Goal: Task Accomplishment & Management: Use online tool/utility

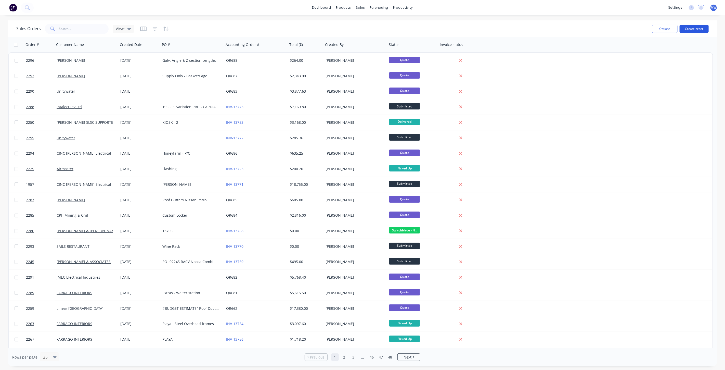
click at [684, 28] on button "Create order" at bounding box center [693, 29] width 29 height 8
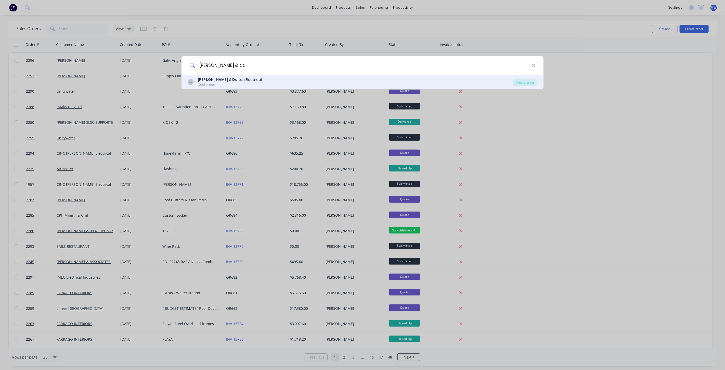
type input "Bailey & dal"
click at [258, 85] on div "BE Bailey & Dal ton Electrical Customer" at bounding box center [350, 82] width 325 height 10
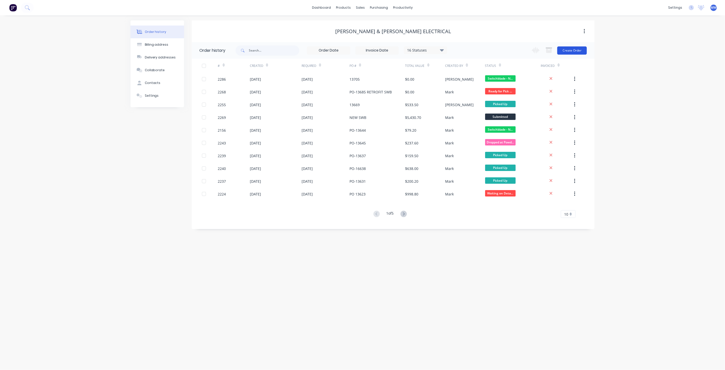
click at [570, 50] on button "Create Order" at bounding box center [572, 50] width 30 height 8
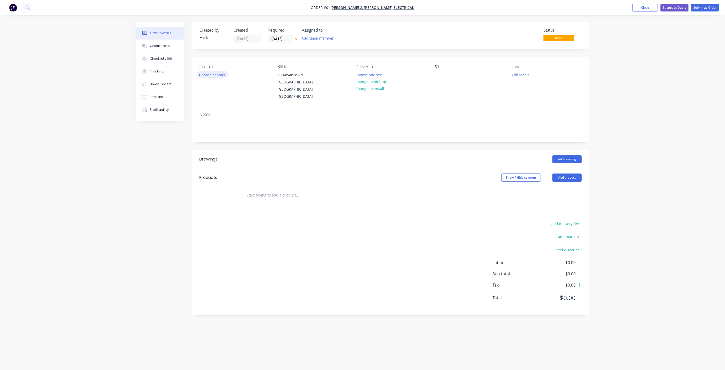
click at [209, 72] on button "Choose contact" at bounding box center [211, 74] width 31 height 7
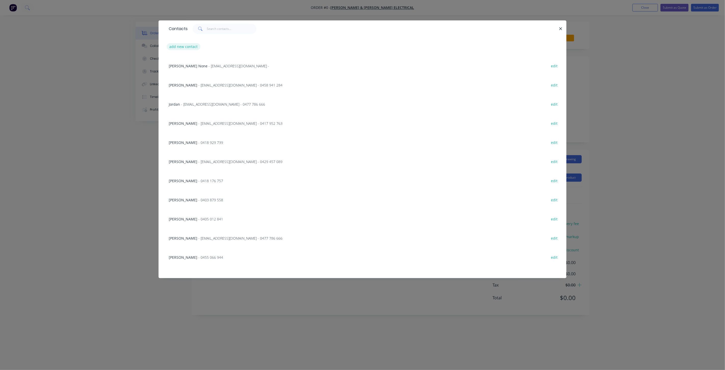
click at [187, 47] on button "add new contact" at bounding box center [184, 46] width 34 height 7
select select "AU"
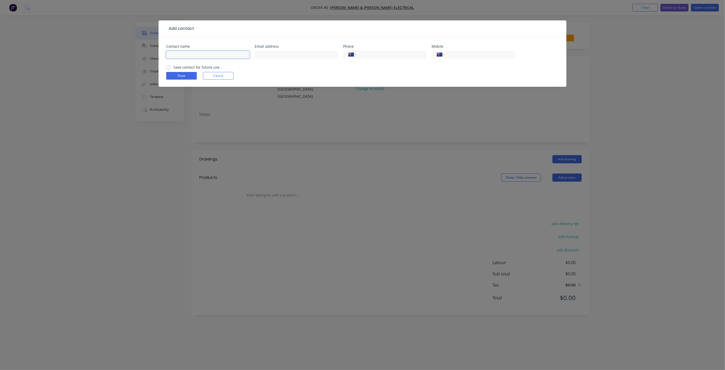
click at [190, 55] on input "text" at bounding box center [207, 55] width 83 height 8
type input "Daniel Grant"
click at [280, 54] on input "text" at bounding box center [296, 55] width 83 height 8
click at [296, 52] on input "text" at bounding box center [296, 55] width 83 height 8
paste input "service@baileyanddalton.com.au"
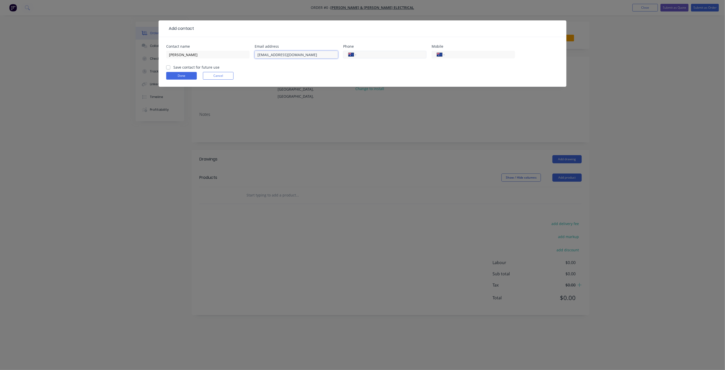
type input "service@baileyanddalton.com.au"
click at [388, 52] on input "tel" at bounding box center [390, 55] width 61 height 6
type input "(07) 5238 0544"
click at [452, 53] on input "tel" at bounding box center [478, 55] width 61 height 6
type input "0415 769 138"
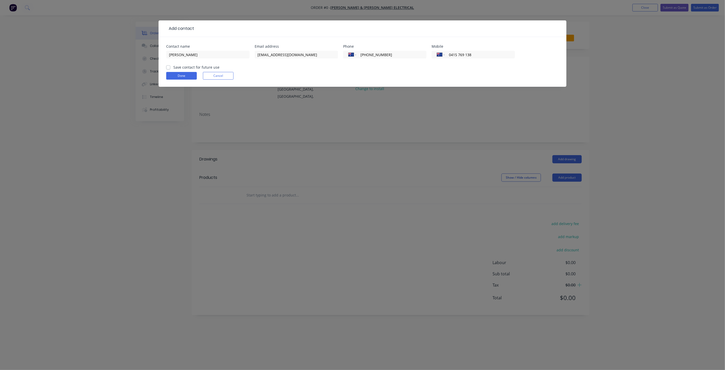
click at [173, 67] on label "Save contact for future use" at bounding box center [196, 66] width 46 height 5
click at [169, 67] on input "Save contact for future use" at bounding box center [168, 66] width 4 height 5
checkbox input "true"
click at [172, 74] on button "Done" at bounding box center [181, 76] width 31 height 8
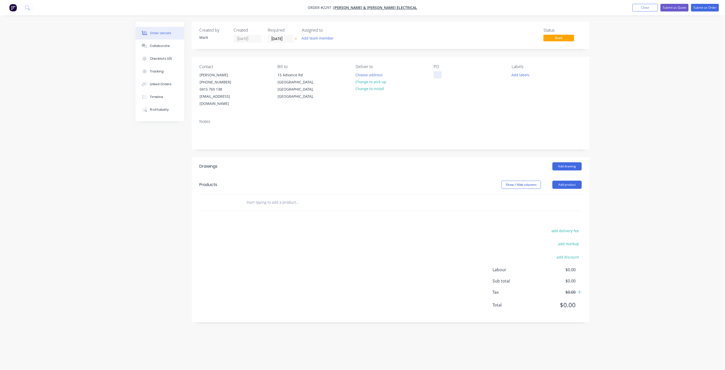
click at [434, 74] on div at bounding box center [437, 74] width 8 height 7
click at [521, 73] on button "Add labels" at bounding box center [520, 74] width 23 height 7
click at [521, 153] on div at bounding box center [521, 154] width 10 height 10
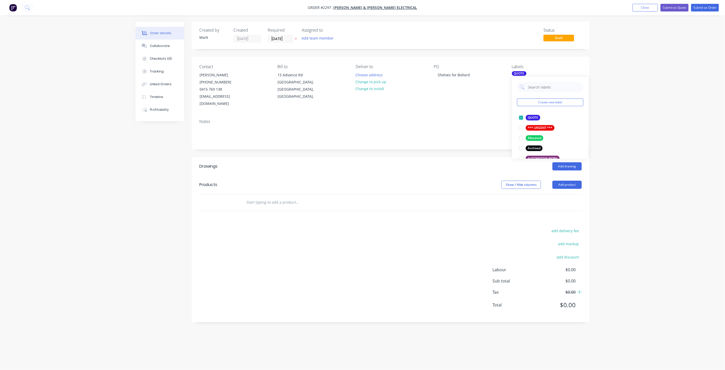
click at [285, 197] on input "text" at bounding box center [297, 202] width 102 height 10
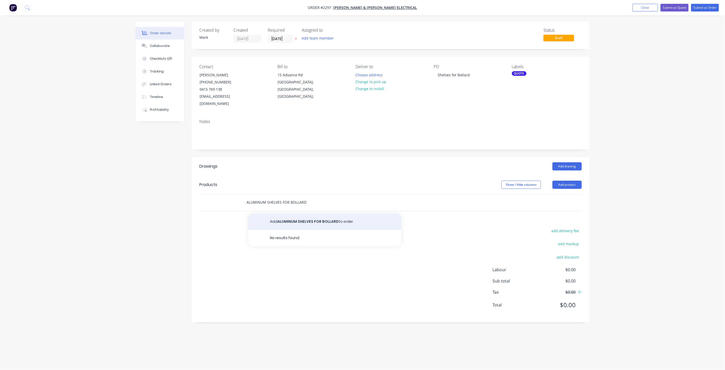
type input "ALUMINUM SHELVES FOR BOLLARD"
click at [309, 216] on button "Add ALUMINUM SHELVES FOR BOLLARD to order" at bounding box center [324, 221] width 153 height 16
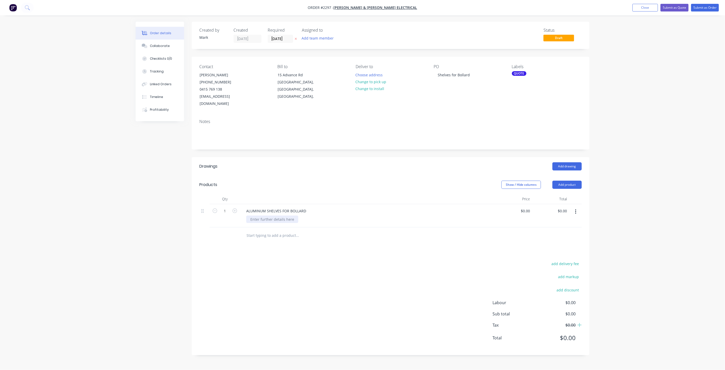
click at [278, 215] on div at bounding box center [272, 218] width 52 height 7
click at [646, 7] on button "Close" at bounding box center [644, 8] width 25 height 8
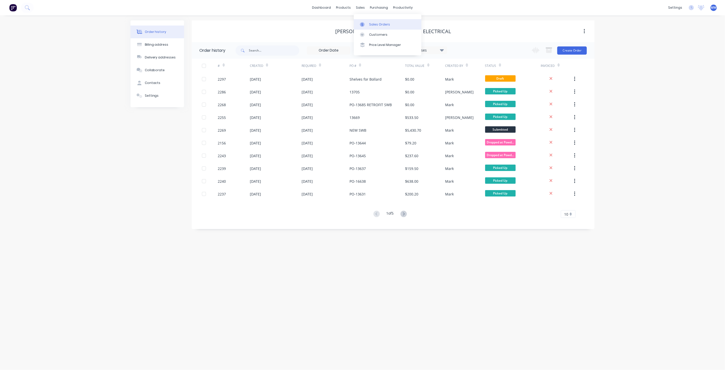
click at [383, 19] on link "Sales Orders" at bounding box center [388, 24] width 68 height 10
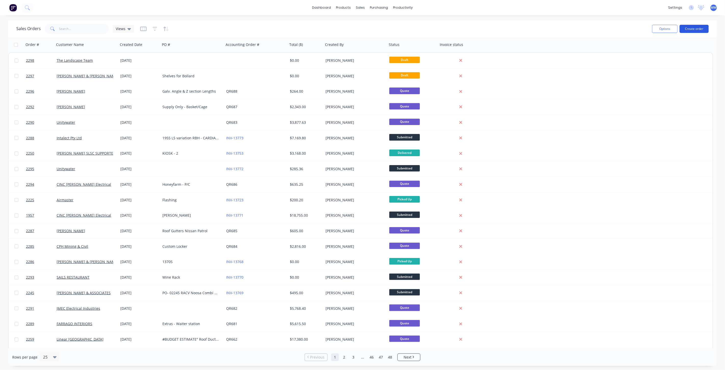
click at [690, 30] on button "Create order" at bounding box center [693, 29] width 29 height 8
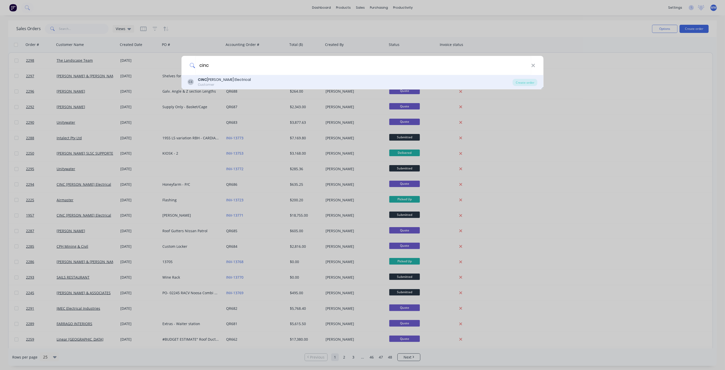
type input "cinc"
click at [271, 82] on div "CE CINC Whelan Electrical Customer" at bounding box center [350, 82] width 325 height 10
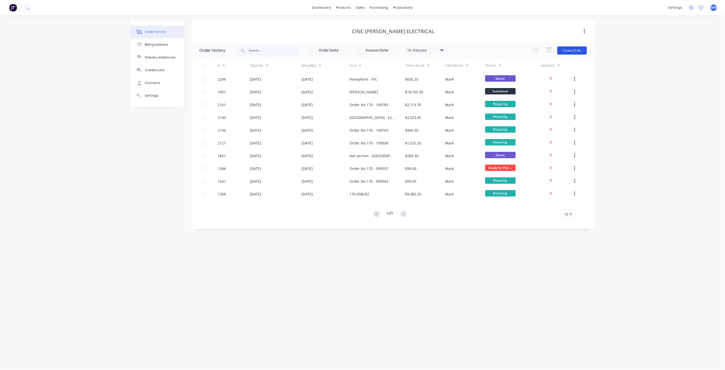
click at [567, 49] on button "Create Order" at bounding box center [572, 50] width 30 height 8
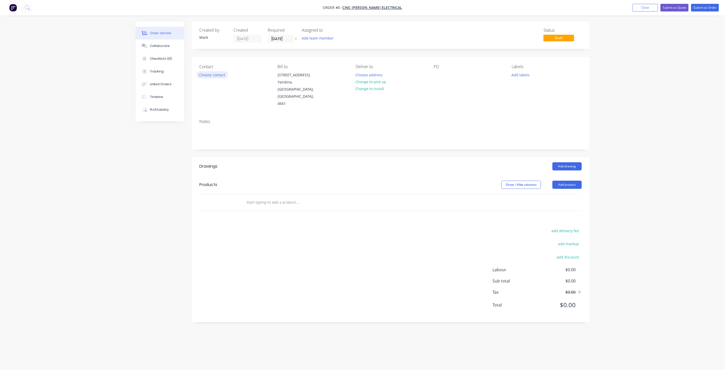
click at [217, 77] on button "Choose contact" at bounding box center [211, 74] width 31 height 7
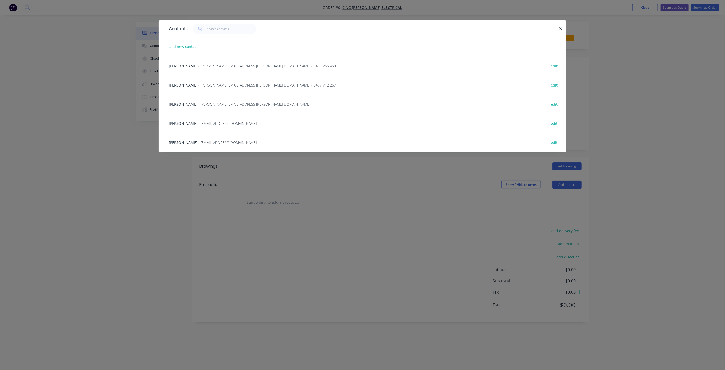
click at [198, 66] on span "- Shayne.farrelly@cincgroup.com.au - 0491 265 458" at bounding box center [267, 65] width 138 height 5
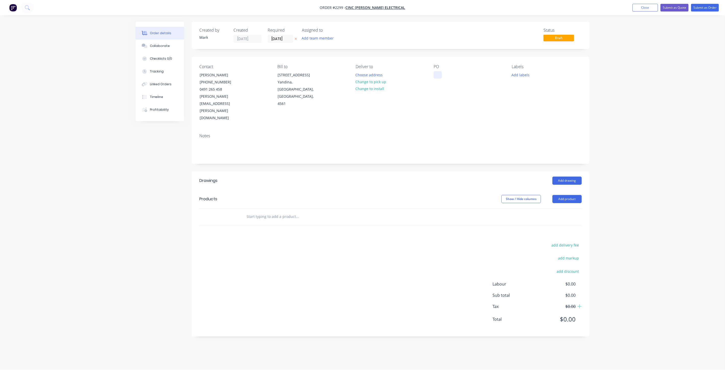
click at [434, 74] on div at bounding box center [437, 74] width 8 height 7
click at [437, 72] on div at bounding box center [437, 74] width 8 height 7
paste div
click at [520, 74] on button "Add labels" at bounding box center [520, 74] width 23 height 7
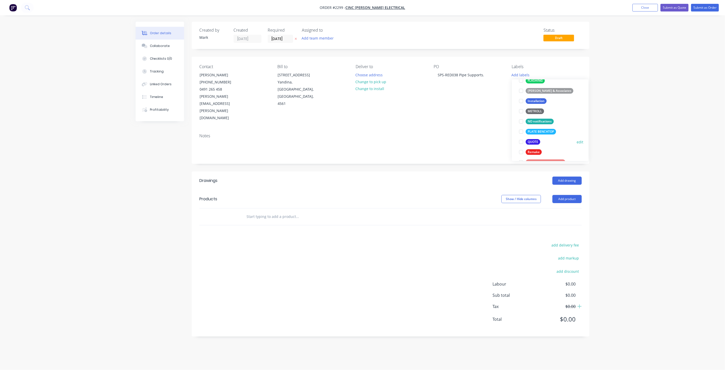
click at [520, 142] on div at bounding box center [521, 142] width 10 height 10
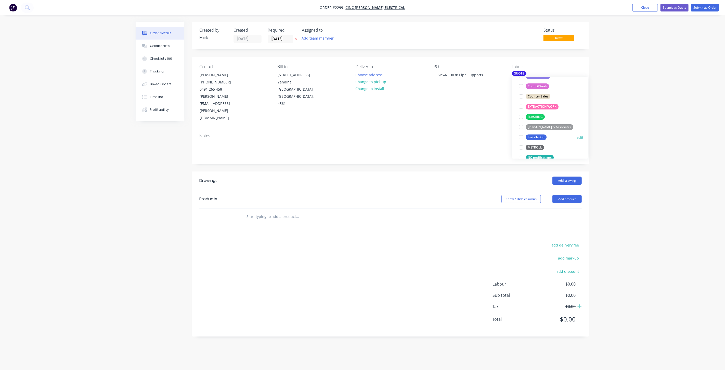
scroll to position [198, 0]
click at [520, 144] on div at bounding box center [521, 144] width 10 height 10
click at [283, 211] on input "text" at bounding box center [297, 216] width 102 height 10
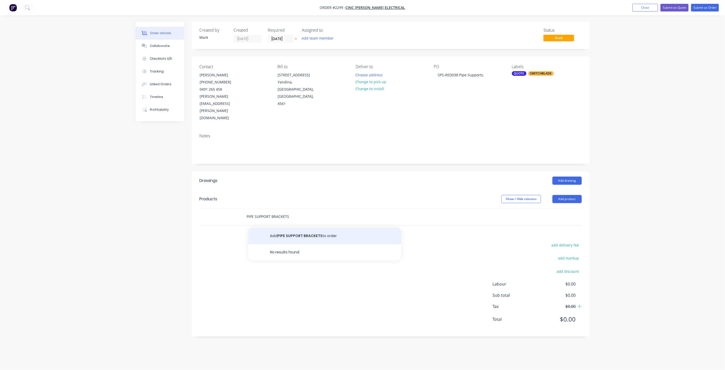
type input "PIPE SUPPORT BRACKETS"
click at [295, 228] on button "Add PIPE SUPPORT BRACKETS to order" at bounding box center [324, 236] width 153 height 16
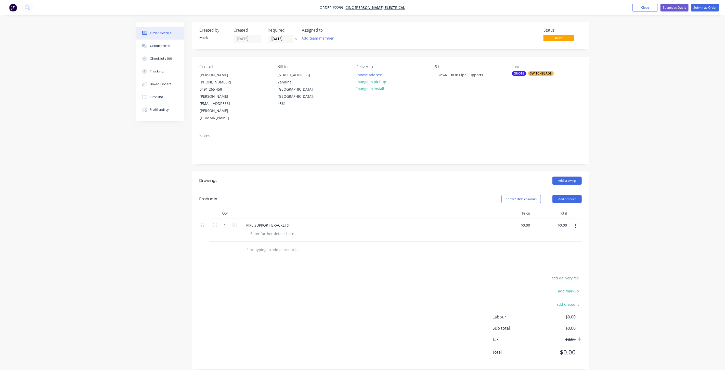
click at [643, 37] on div "Order details Collaborate Checklists 0/0 Tracking Linked Orders Timeline Profit…" at bounding box center [362, 188] width 725 height 377
click at [648, 8] on button "Close" at bounding box center [644, 8] width 25 height 8
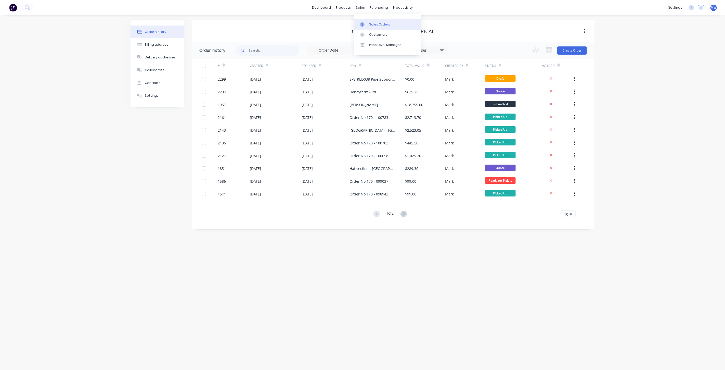
click at [372, 24] on div "Sales Orders" at bounding box center [379, 24] width 21 height 5
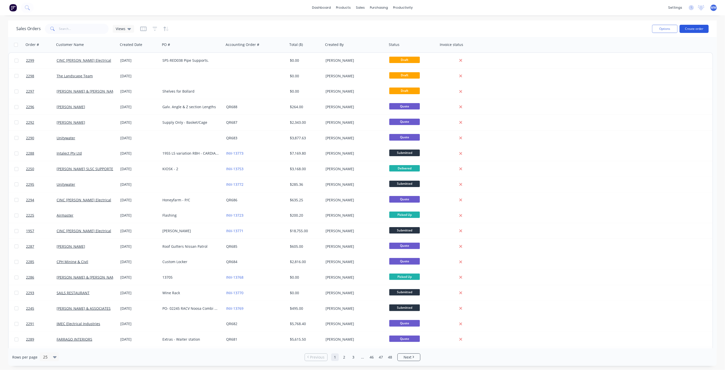
click at [694, 28] on button "Create order" at bounding box center [693, 29] width 29 height 8
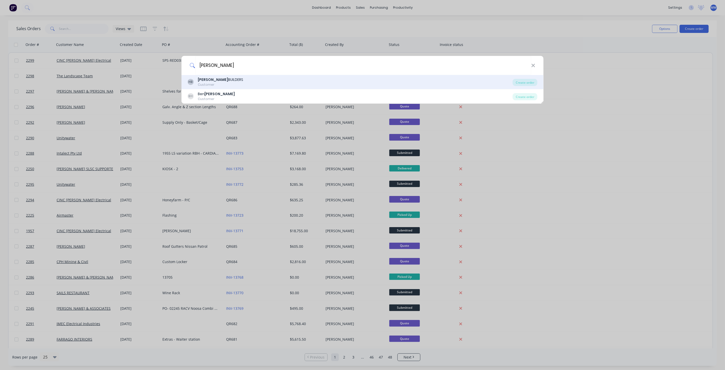
type input "HUTCHINSON"
click at [234, 83] on div "Customer" at bounding box center [220, 84] width 45 height 5
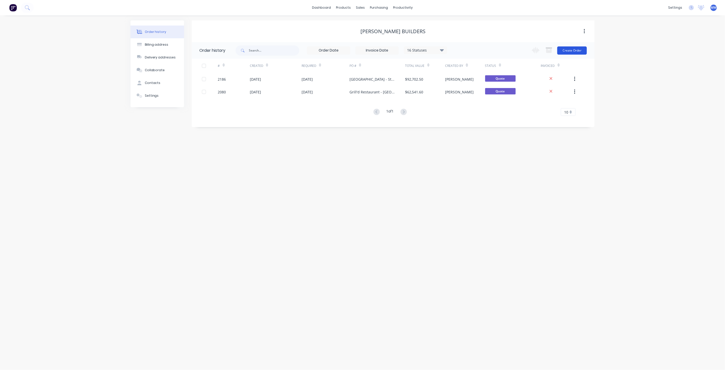
click at [566, 51] on button "Create Order" at bounding box center [572, 50] width 30 height 8
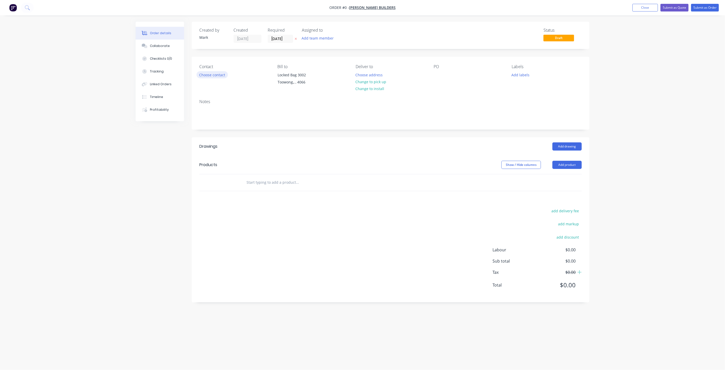
click at [210, 74] on button "Choose contact" at bounding box center [211, 74] width 31 height 7
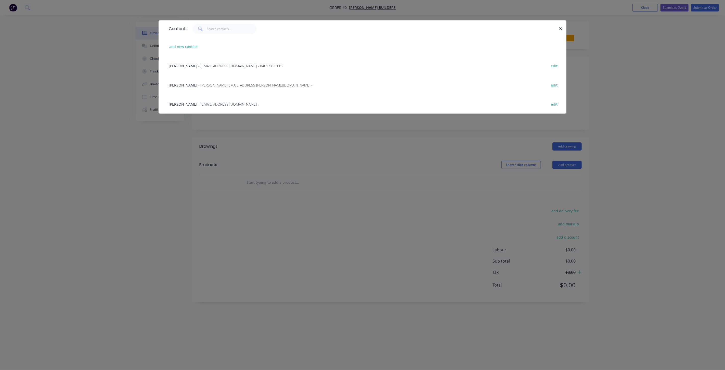
click at [190, 102] on span "Tara Thelwall" at bounding box center [183, 104] width 29 height 5
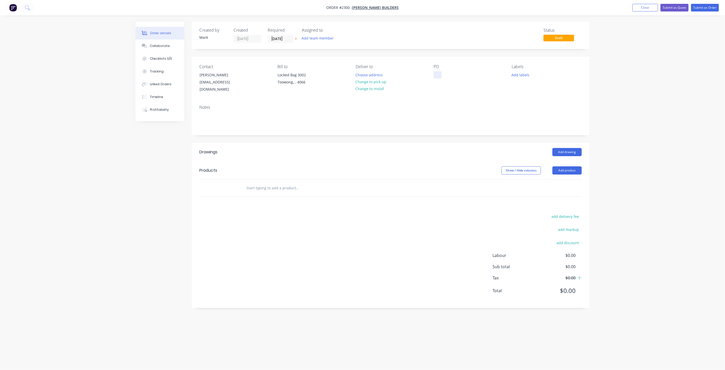
click at [436, 75] on div at bounding box center [437, 74] width 8 height 7
click at [523, 75] on button "Add labels" at bounding box center [520, 74] width 23 height 7
click at [521, 113] on div at bounding box center [521, 113] width 10 height 10
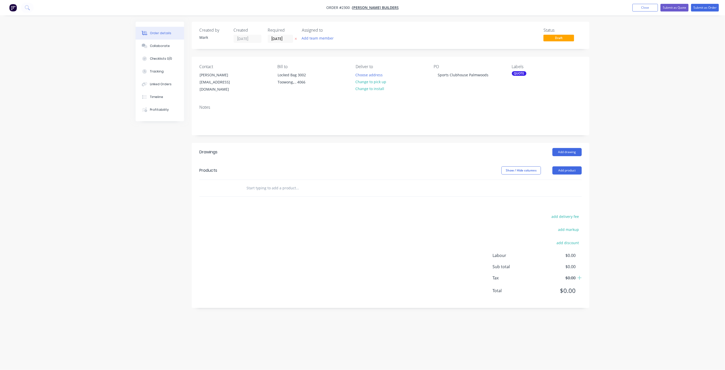
click at [307, 184] on input "text" at bounding box center [297, 188] width 102 height 10
drag, startPoint x: 667, startPoint y: 80, endPoint x: 672, endPoint y: 8, distance: 71.8
click at [667, 80] on div "Order details Collaborate Checklists 0/0 Tracking Linked Orders Timeline Profit…" at bounding box center [362, 185] width 725 height 370
click at [639, 9] on button "Close" at bounding box center [644, 8] width 25 height 8
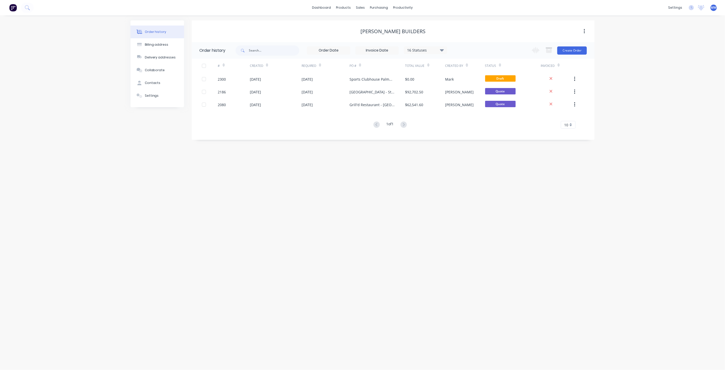
click at [121, 123] on div "Order history Billing address Delivery addresses Collaborate Contacts Settings …" at bounding box center [362, 192] width 725 height 354
click at [381, 24] on div "Sales Orders" at bounding box center [379, 24] width 21 height 5
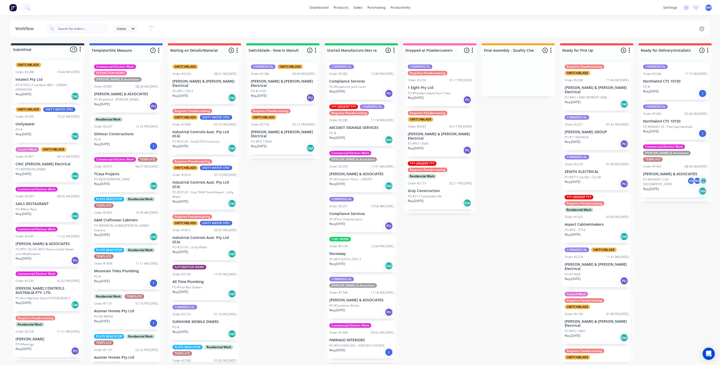
scroll to position [36, 0]
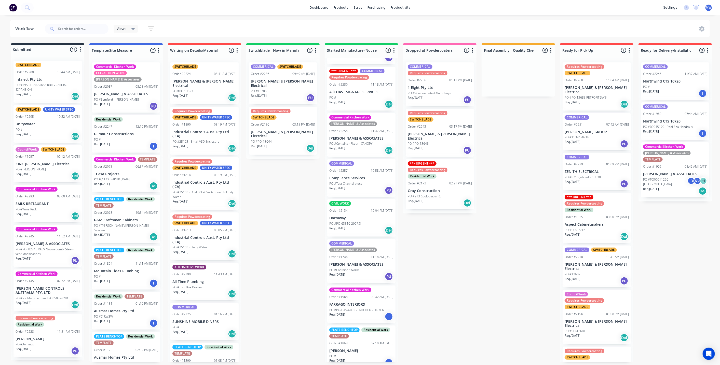
click at [513, 196] on div "Submitted 13 Status colour #273444 hex #273444 Save Cancel Summaries Total orde…" at bounding box center [421, 202] width 850 height 319
click at [590, 100] on div "Req. 03/09/25 Del" at bounding box center [597, 104] width 64 height 9
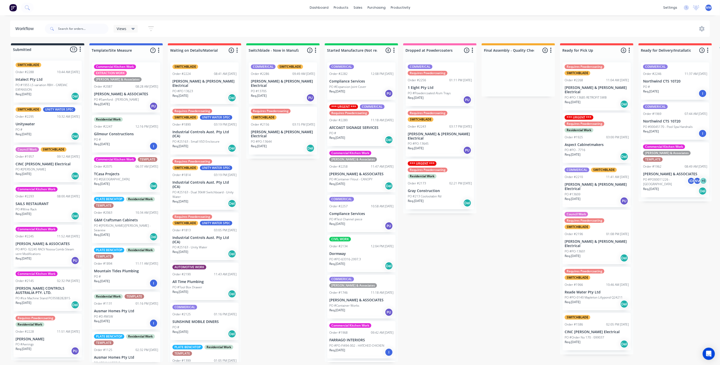
click at [602, 183] on div "COMMERICAL SWITCHBLADE Order #2210 11:41 AM 20/08/25 Bailey & Dalton Electrical…" at bounding box center [597, 187] width 68 height 42
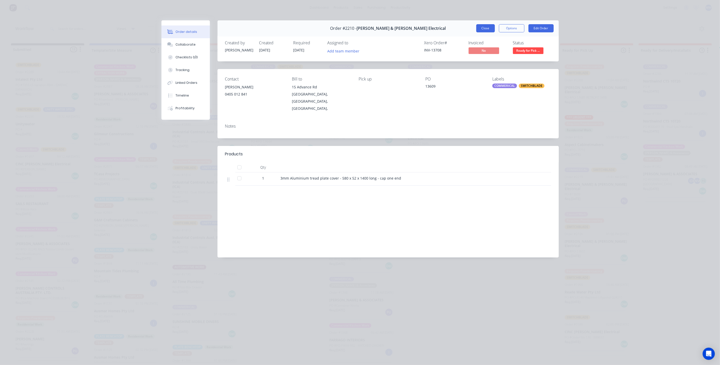
click at [483, 28] on button "Close" at bounding box center [486, 28] width 19 height 8
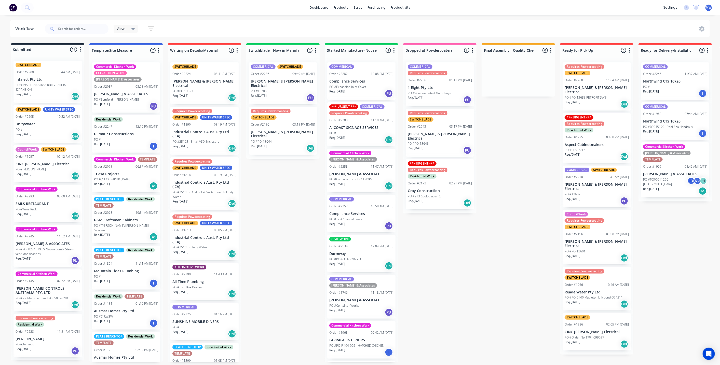
scroll to position [1, 0]
click at [592, 100] on div "Req. 03/09/25 Del" at bounding box center [597, 104] width 64 height 9
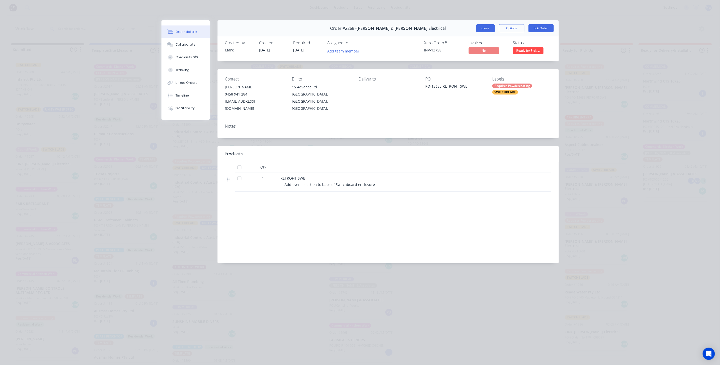
click at [481, 31] on button "Close" at bounding box center [486, 28] width 19 height 8
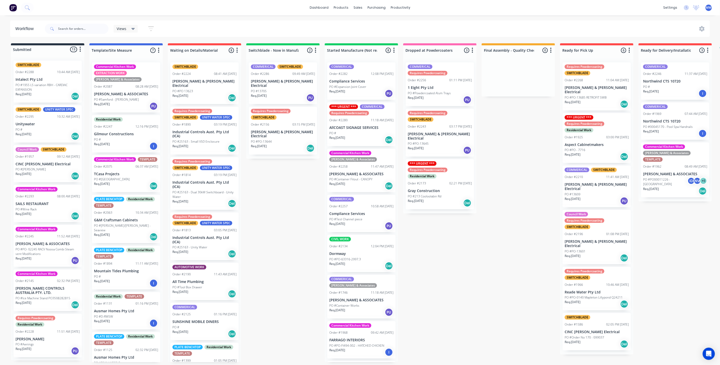
click at [518, 208] on div "Submitted 13 Status colour #273444 hex #273444 Save Cancel Summaries Total orde…" at bounding box center [421, 202] width 850 height 319
click at [602, 235] on div "Council Work Requires Powdercoating SWITCHBLADE Order #2196 01:08 PM 18/08/25 B…" at bounding box center [597, 237] width 68 height 55
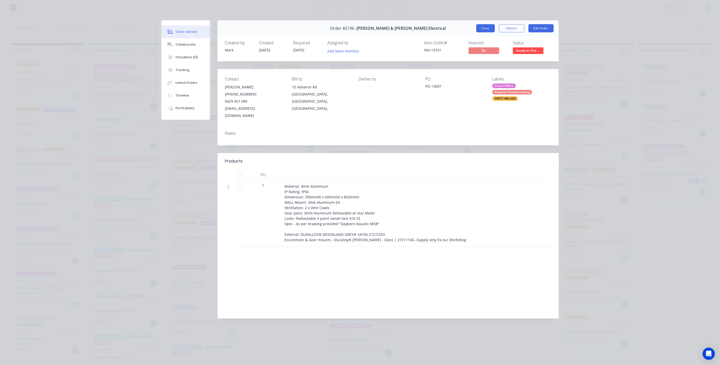
click at [486, 30] on button "Close" at bounding box center [486, 28] width 19 height 8
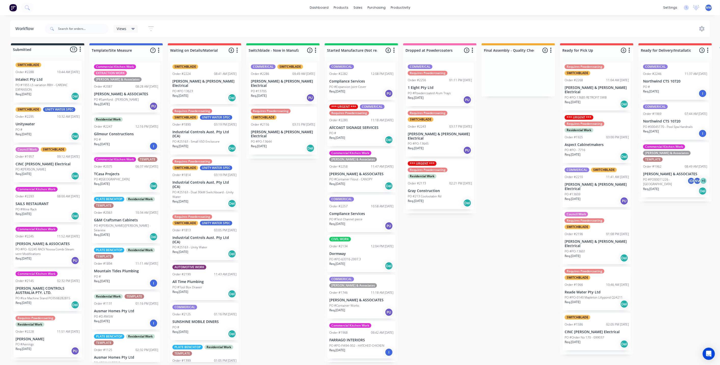
click at [504, 145] on div "Submitted 13 Status colour #273444 hex #273444 Save Cancel Summaries Total orde…" at bounding box center [421, 202] width 850 height 319
click at [513, 145] on div "Submitted 13 Status colour #273444 hex #273444 Save Cancel Summaries Total orde…" at bounding box center [421, 202] width 850 height 319
click at [295, 186] on div "Submitted 13 Status colour #273444 hex #273444 Save Cancel Summaries Total orde…" at bounding box center [421, 202] width 850 height 319
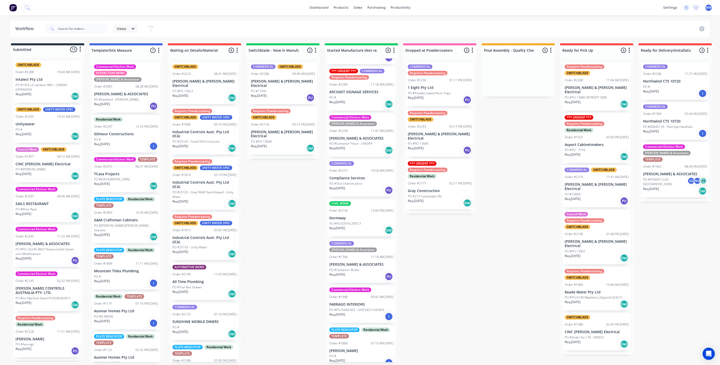
click at [279, 94] on div "Req. 16/09/25 PU" at bounding box center [283, 98] width 64 height 9
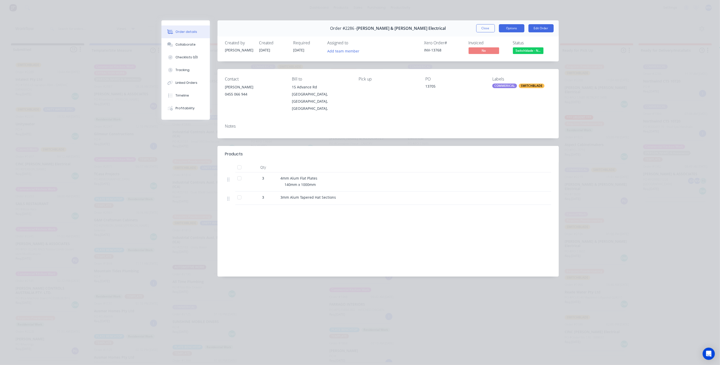
click at [513, 25] on button "Options" at bounding box center [511, 28] width 25 height 8
click at [511, 53] on div "Work Order" at bounding box center [498, 51] width 44 height 7
click at [486, 28] on button "Close" at bounding box center [486, 28] width 19 height 8
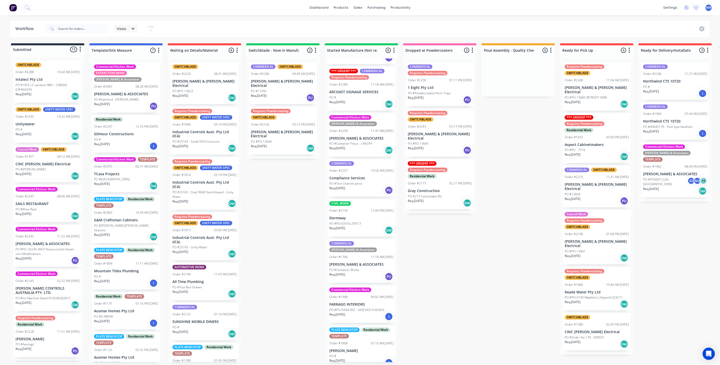
click at [286, 144] on div "Req. 11/08/25 Del" at bounding box center [283, 148] width 64 height 9
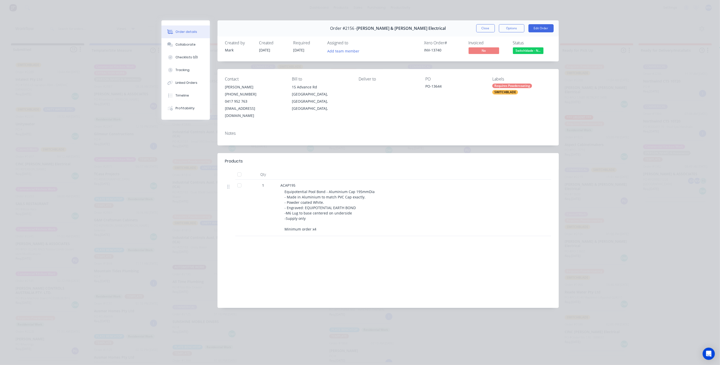
click at [480, 32] on button "Close" at bounding box center [486, 28] width 19 height 8
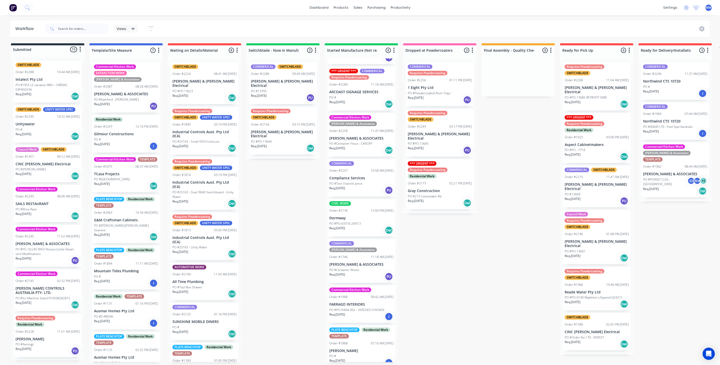
click at [205, 89] on div "PO #PO 13623" at bounding box center [205, 91] width 64 height 5
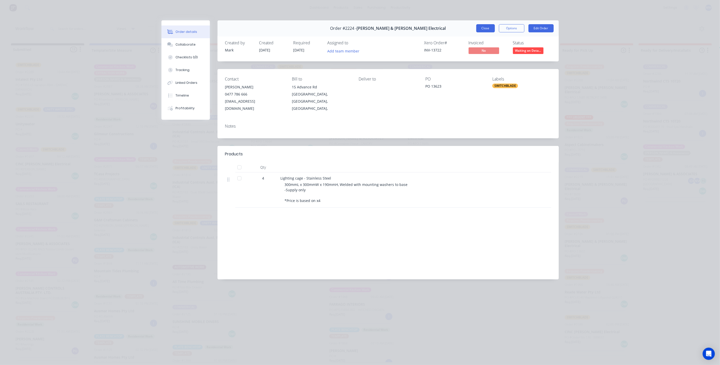
click at [484, 28] on button "Close" at bounding box center [486, 28] width 19 height 8
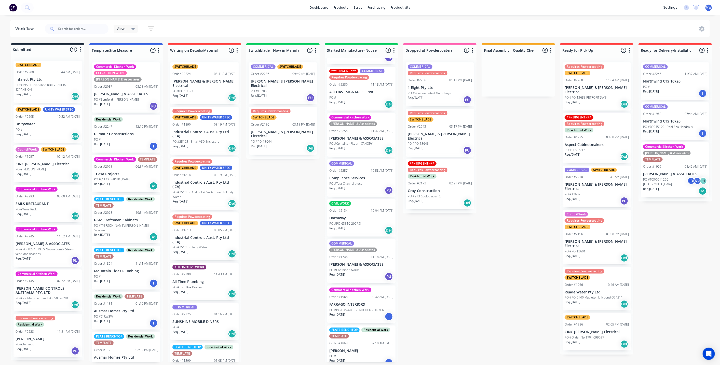
click at [285, 94] on div "Req. 16/09/25 PU" at bounding box center [283, 98] width 64 height 9
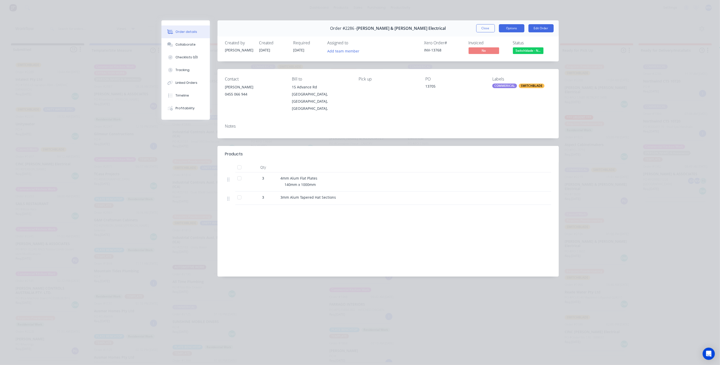
click at [512, 30] on button "Options" at bounding box center [511, 28] width 25 height 8
click at [510, 61] on div "Delivery Docket" at bounding box center [498, 61] width 44 height 7
click at [502, 63] on div "Standard" at bounding box center [498, 61] width 44 height 7
click at [488, 28] on button "Close" at bounding box center [486, 28] width 19 height 8
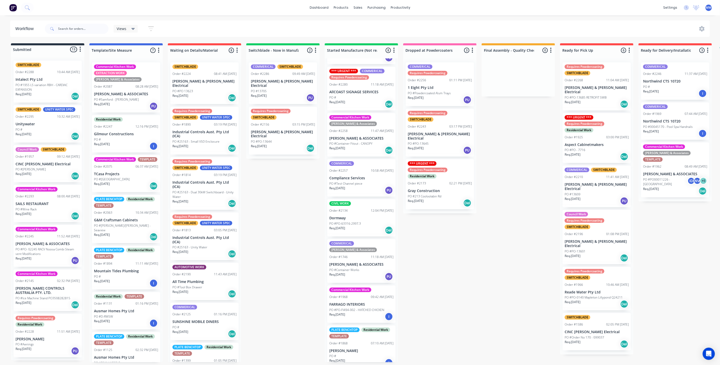
click at [475, 220] on div "Submitted 13 Status colour #273444 hex #273444 Save Cancel Summaries Total orde…" at bounding box center [421, 202] width 850 height 319
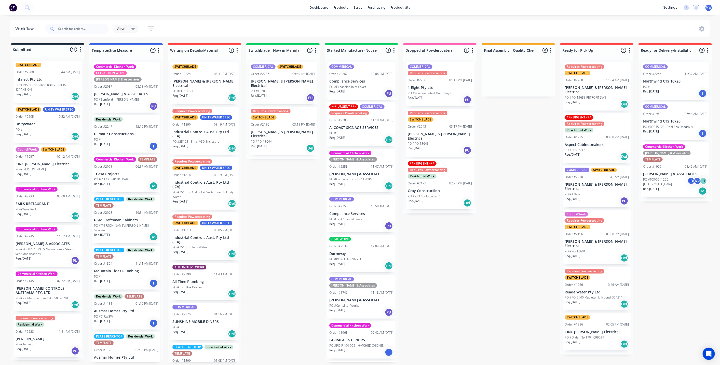
click at [282, 190] on div "Submitted 13 Status colour #273444 hex #273444 Save Cancel Summaries Total orde…" at bounding box center [421, 202] width 850 height 319
click at [284, 130] on p "[PERSON_NAME] & [PERSON_NAME] Electrical" at bounding box center [283, 134] width 64 height 9
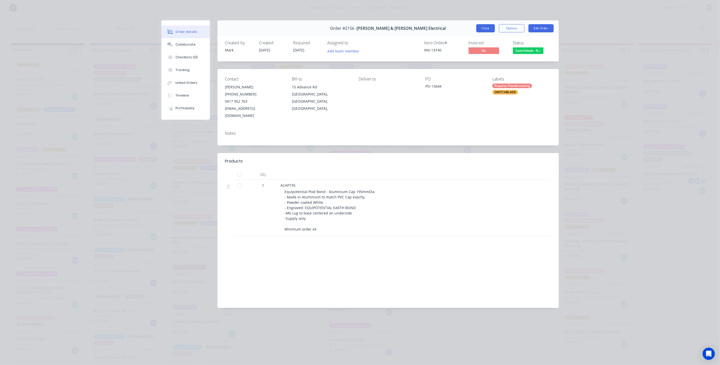
click at [482, 29] on button "Close" at bounding box center [486, 28] width 19 height 8
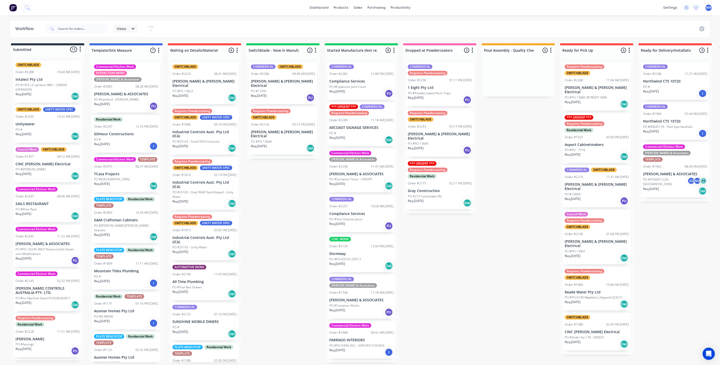
click at [273, 89] on div "PO #13705" at bounding box center [283, 91] width 64 height 5
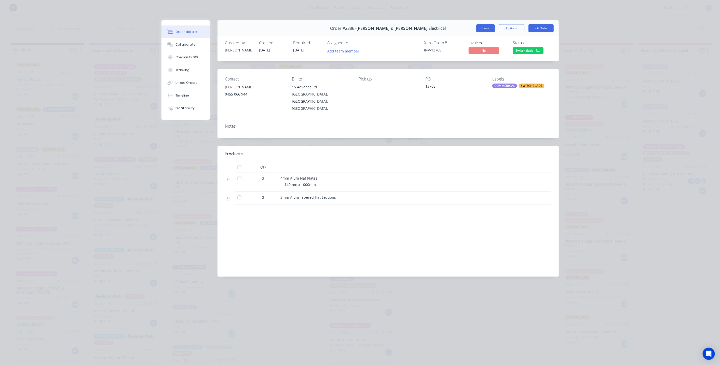
click at [485, 28] on button "Close" at bounding box center [486, 28] width 19 height 8
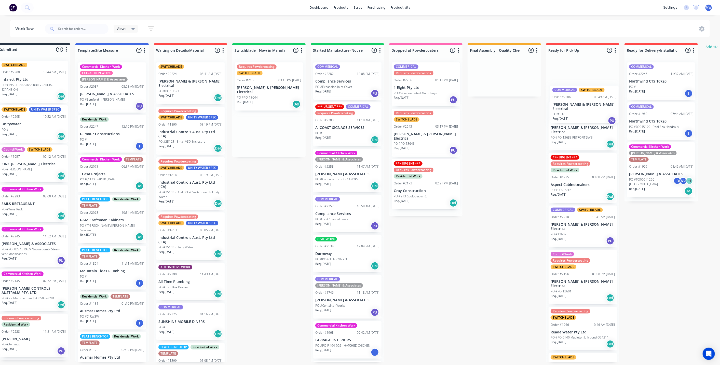
drag, startPoint x: 270, startPoint y: 80, endPoint x: 571, endPoint y: 103, distance: 301.9
click at [571, 103] on div "Submitted 13 Status colour #273444 hex #273444 Save Cancel Summaries Total orde…" at bounding box center [407, 202] width 850 height 319
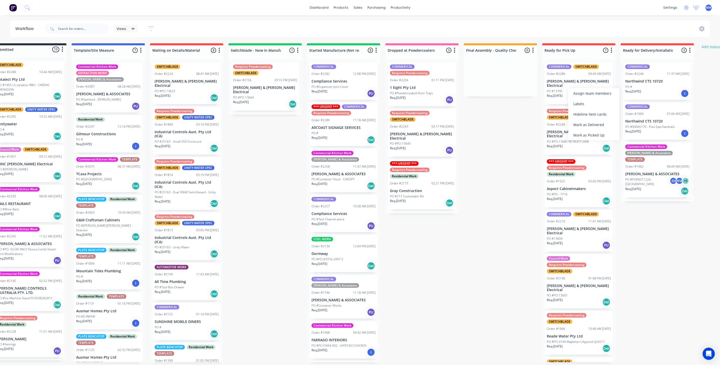
click at [590, 134] on div "Mark as Picked Up" at bounding box center [594, 135] width 51 height 10
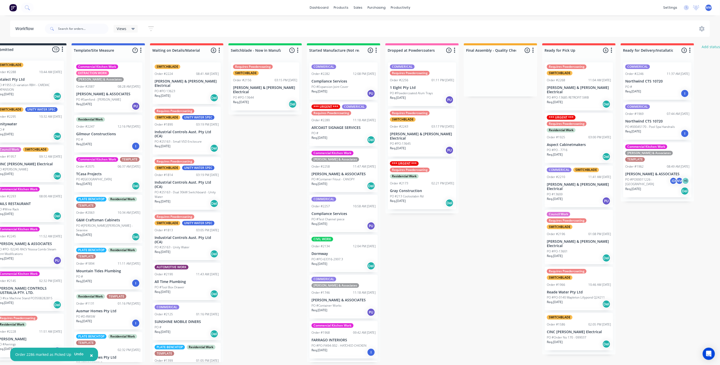
click at [576, 87] on p "[PERSON_NAME] & [PERSON_NAME] Electrical" at bounding box center [579, 90] width 64 height 9
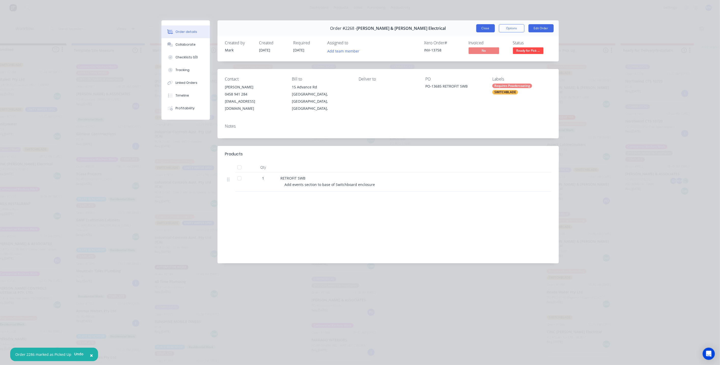
click at [483, 28] on button "Close" at bounding box center [486, 28] width 19 height 8
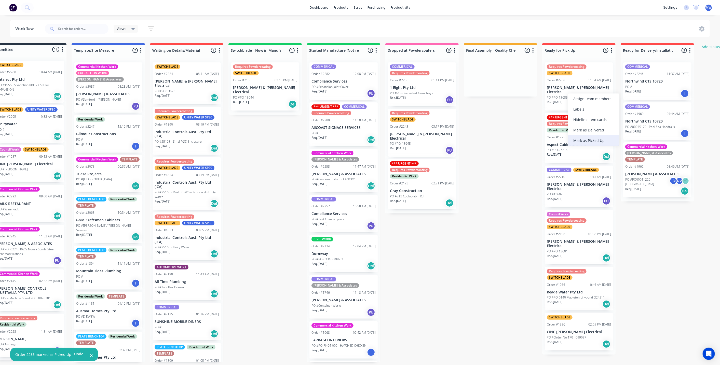
click at [587, 137] on div "Mark as Picked Up" at bounding box center [594, 140] width 51 height 10
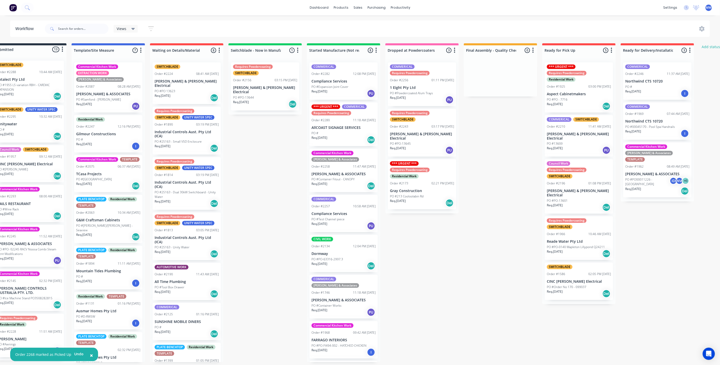
click at [570, 189] on p "[PERSON_NAME] & [PERSON_NAME] Electrical" at bounding box center [579, 193] width 64 height 9
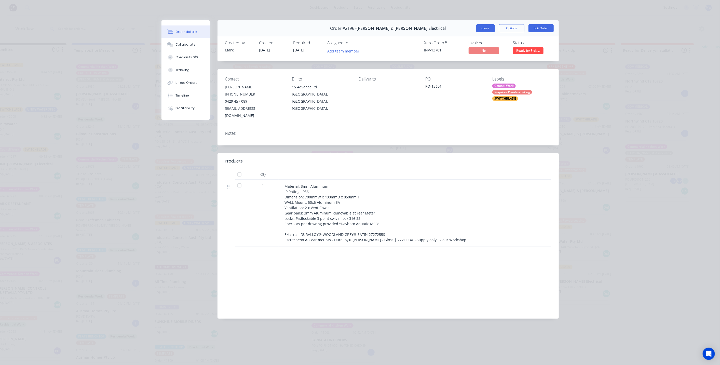
click at [491, 31] on button "Close" at bounding box center [486, 28] width 19 height 8
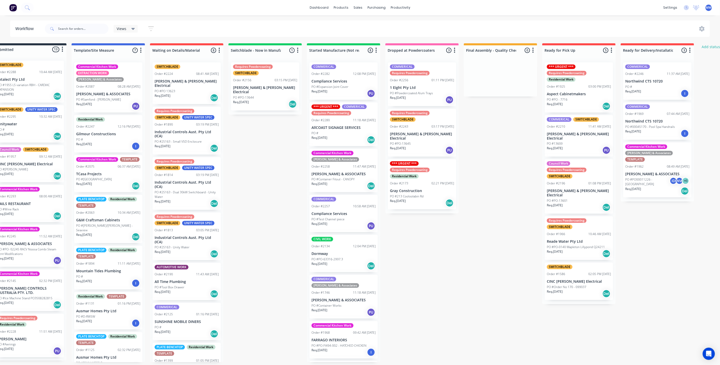
click at [581, 181] on div "Order #2196 01:08 PM 18/08/25" at bounding box center [579, 183] width 64 height 5
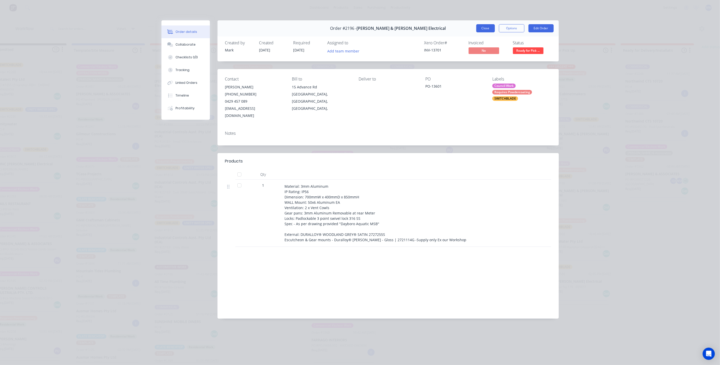
click at [483, 29] on button "Close" at bounding box center [486, 28] width 19 height 8
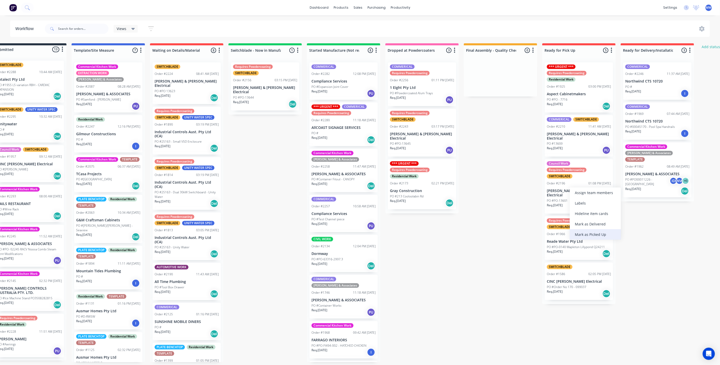
click at [590, 237] on div "Mark as Picked Up" at bounding box center [595, 234] width 51 height 10
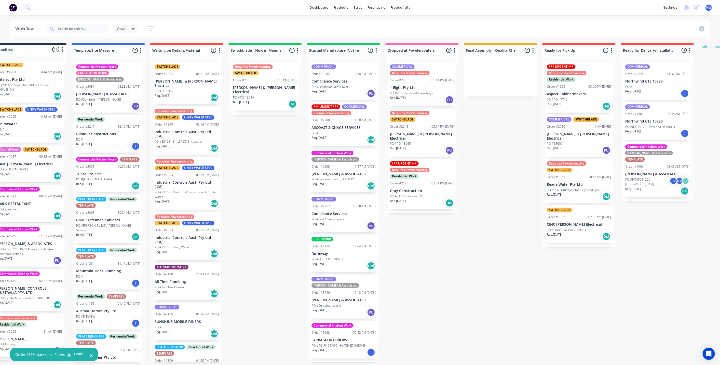
click at [528, 163] on div "Submitted 13 Status colour #273444 hex #273444 Save Cancel Summaries Total orde…" at bounding box center [403, 202] width 850 height 319
click at [570, 141] on div "PO #13609" at bounding box center [579, 143] width 64 height 5
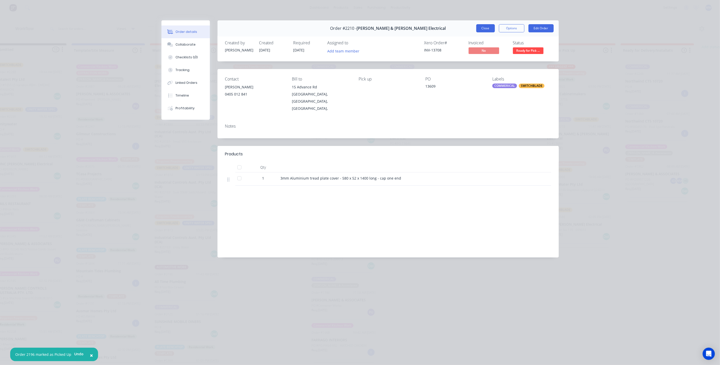
click at [489, 28] on button "Close" at bounding box center [486, 28] width 19 height 8
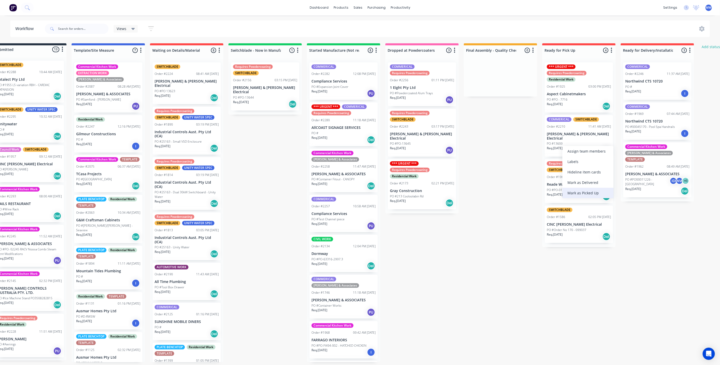
click at [583, 195] on div "Mark as Picked Up" at bounding box center [588, 193] width 51 height 10
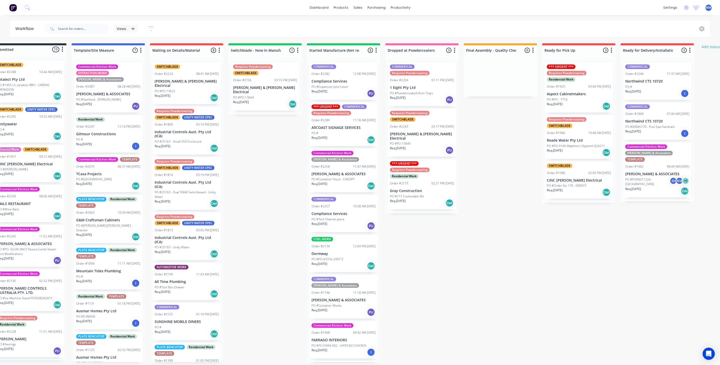
click at [495, 150] on div "Submitted 13 Status colour #273444 hex #273444 Save Cancel Summaries Total orde…" at bounding box center [403, 202] width 850 height 319
click at [497, 150] on div "Submitted 13 Status colour #273444 hex #273444 Save Cancel Summaries Total orde…" at bounding box center [403, 202] width 850 height 319
click at [418, 141] on div "PO #PO-13645" at bounding box center [422, 143] width 64 height 5
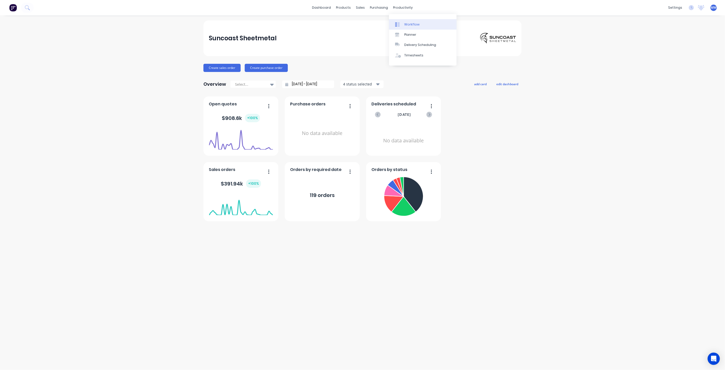
click at [413, 27] on link "Workflow" at bounding box center [423, 24] width 68 height 10
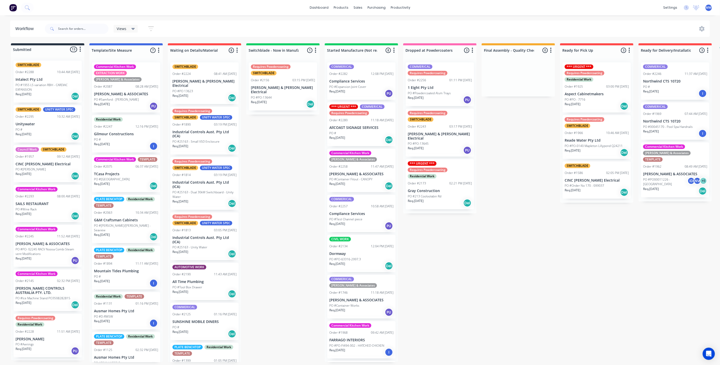
click at [482, 271] on div "Submitted 13 Status colour #273444 hex #273444 Save Cancel Summaries Total orde…" at bounding box center [421, 202] width 850 height 319
click at [441, 274] on div "Submitted 13 Status colour #273444 hex #273444 Save Cancel Summaries Total orde…" at bounding box center [421, 202] width 850 height 319
click at [437, 134] on p "[PERSON_NAME] & [PERSON_NAME] Electrical" at bounding box center [440, 136] width 64 height 9
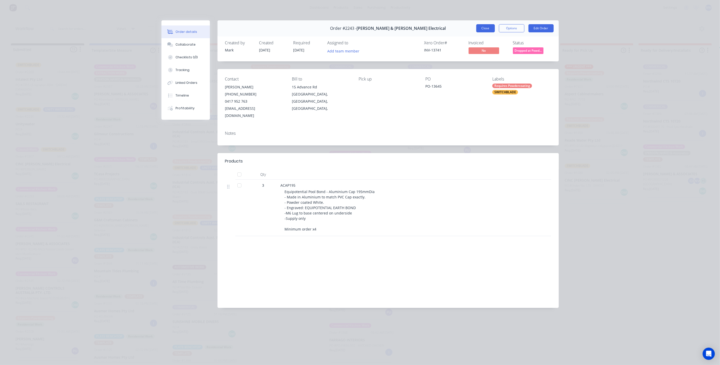
click at [483, 26] on button "Close" at bounding box center [486, 28] width 19 height 8
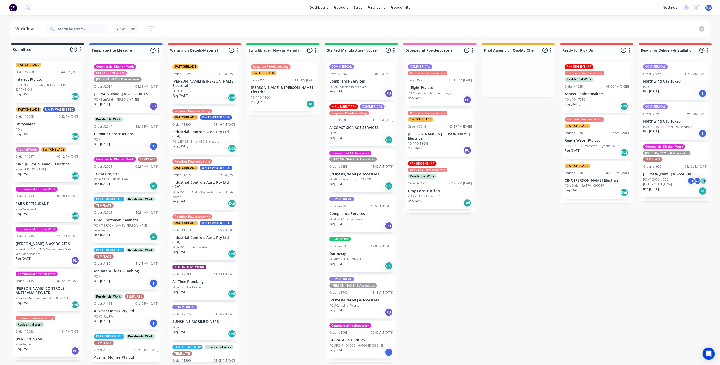
click at [286, 78] on div "Order #2156 03:15 PM 27/08/25" at bounding box center [283, 80] width 64 height 5
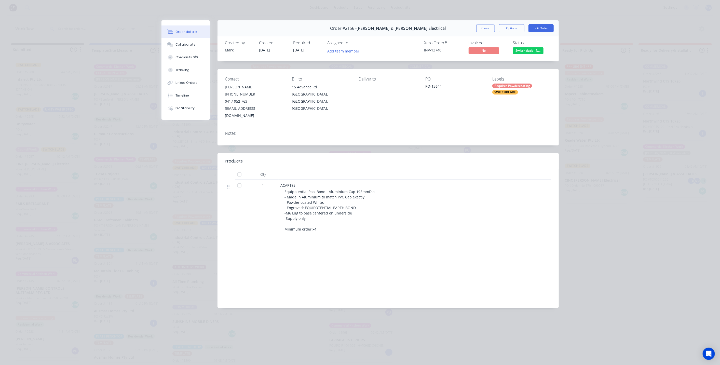
click at [485, 29] on button "Close" at bounding box center [486, 28] width 19 height 8
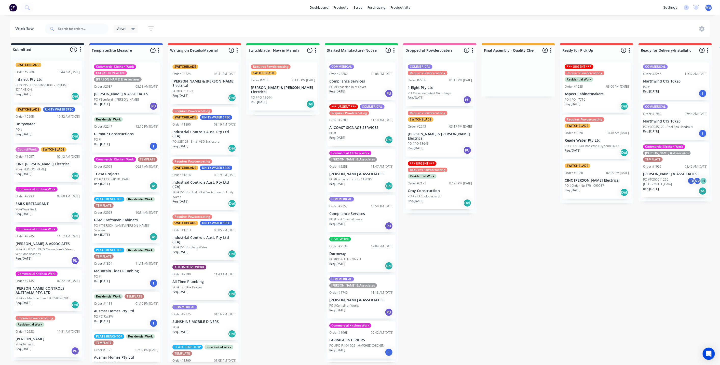
click at [273, 86] on p "[PERSON_NAME] & [PERSON_NAME] Electrical" at bounding box center [283, 90] width 64 height 9
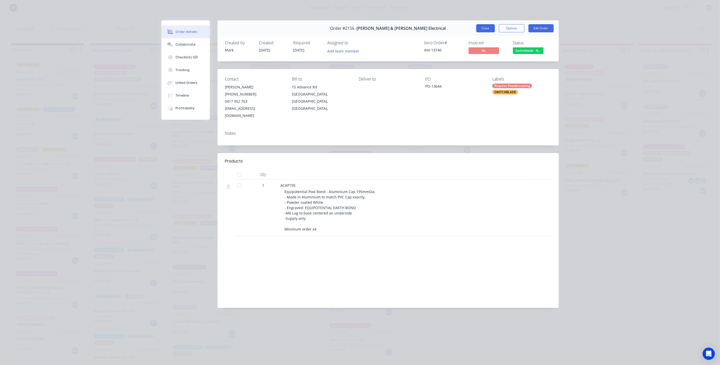
click at [481, 28] on button "Close" at bounding box center [486, 28] width 19 height 8
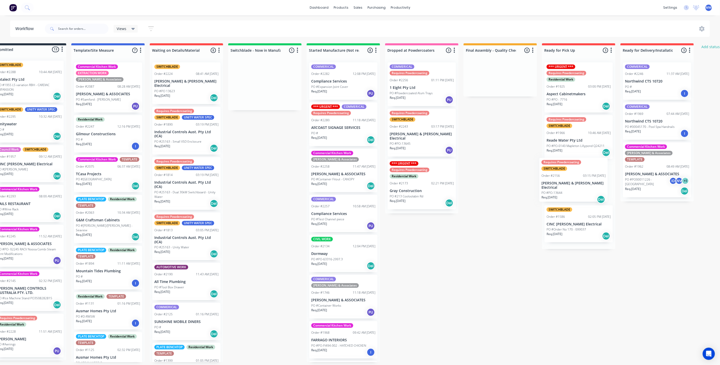
drag, startPoint x: 284, startPoint y: 81, endPoint x: 576, endPoint y: 171, distance: 305.8
click at [576, 171] on div "Submitted 13 Status colour #273444 hex #273444 Save Cancel Summaries Total orde…" at bounding box center [403, 202] width 850 height 319
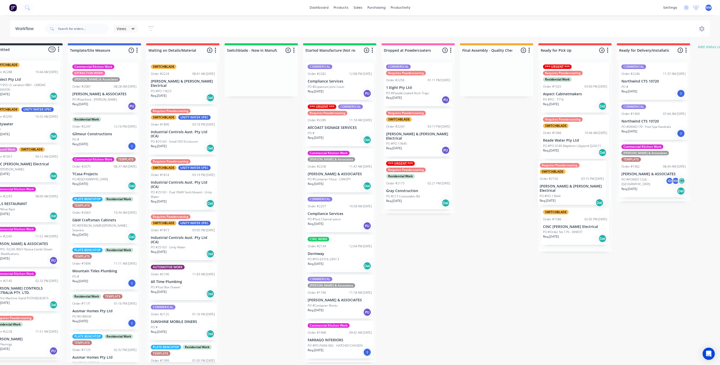
scroll to position [0, 22]
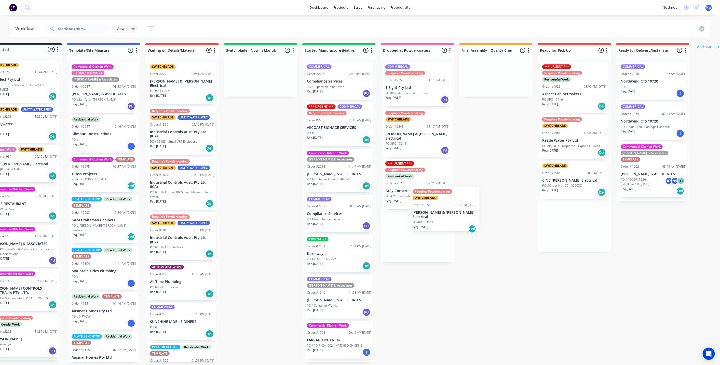
drag, startPoint x: 567, startPoint y: 183, endPoint x: 421, endPoint y: 205, distance: 147.7
click at [421, 206] on div "Submitted 13 Status colour #273444 hex #273444 Save Cancel Summaries Total orde…" at bounding box center [399, 202] width 850 height 319
click at [468, 174] on div "Submitted 13 Status colour #273444 hex #273444 Save Cancel Summaries Total orde…" at bounding box center [399, 202] width 850 height 319
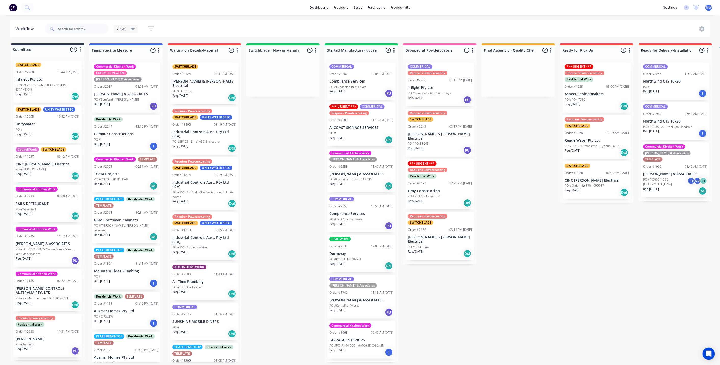
drag, startPoint x: 298, startPoint y: 248, endPoint x: 300, endPoint y: 246, distance: 3.3
click at [298, 248] on div "Submitted 13 Status colour #273444 hex #273444 Save Cancel Summaries Total orde…" at bounding box center [421, 202] width 850 height 319
click at [295, 209] on div "Submitted 13 Status colour #273444 hex #273444 Save Cancel Summaries Total orde…" at bounding box center [421, 202] width 850 height 319
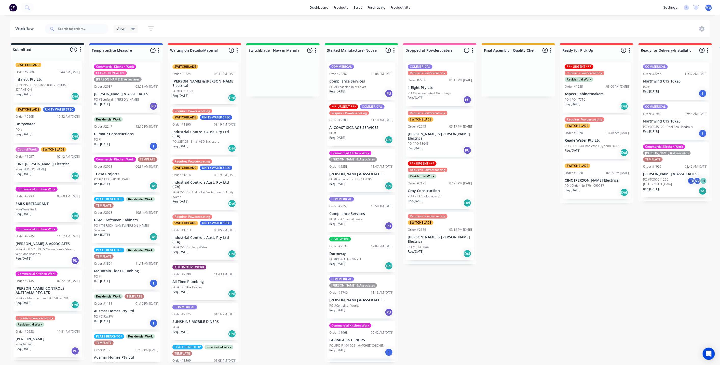
click at [498, 283] on div "Submitted 13 Status colour #273444 hex #273444 Save Cancel Summaries Total orde…" at bounding box center [421, 202] width 850 height 319
click at [506, 191] on div "Submitted 13 Status colour #273444 hex #273444 Save Cancel Summaries Total orde…" at bounding box center [421, 202] width 850 height 319
click at [499, 138] on div "Submitted 13 Status colour #273444 hex #273444 Save Cancel Summaries Total orde…" at bounding box center [421, 202] width 850 height 319
click at [457, 292] on div "Submitted 13 Status colour #273444 hex #273444 Save Cancel Summaries Total orde…" at bounding box center [421, 202] width 850 height 319
click at [268, 163] on div "Submitted 13 Status colour #273444 hex #273444 Save Cancel Summaries Total orde…" at bounding box center [421, 202] width 850 height 319
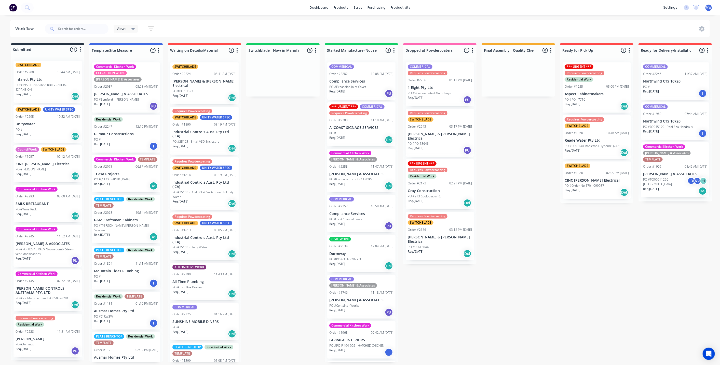
click at [276, 171] on div "Submitted 13 Status colour #273444 hex #273444 Save Cancel Summaries Total orde…" at bounding box center [421, 202] width 850 height 319
drag, startPoint x: 267, startPoint y: 134, endPoint x: 214, endPoint y: 10, distance: 134.2
click at [266, 132] on div "Submitted 13 Status colour #273444 hex #273444 Save Cancel Summaries Total orde…" at bounding box center [421, 202] width 850 height 319
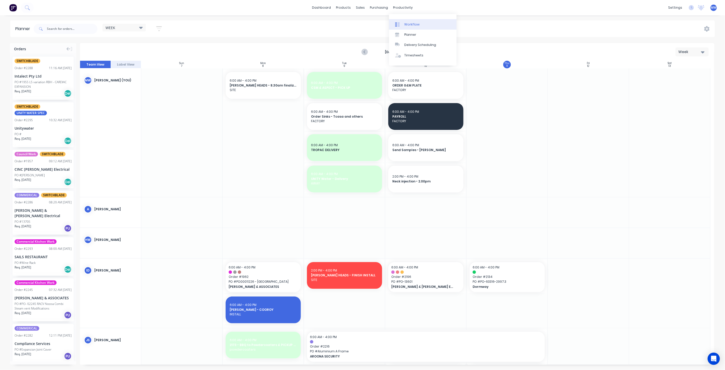
click at [415, 26] on div "Workflow" at bounding box center [411, 24] width 15 height 5
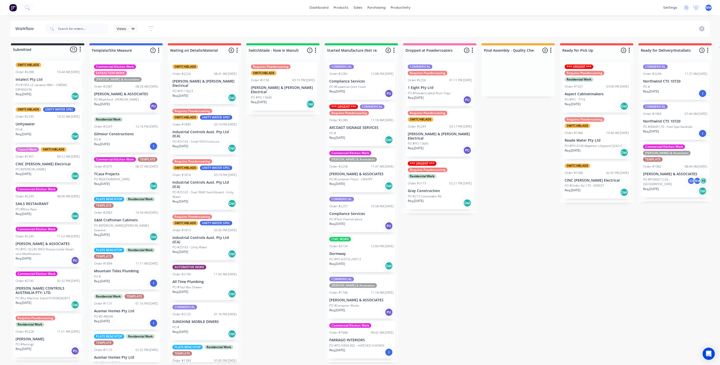
drag, startPoint x: 279, startPoint y: 164, endPoint x: 129, endPoint y: 0, distance: 221.7
click at [276, 162] on div "Submitted 13 Status colour #273444 hex #273444 Save Cancel Summaries Total orde…" at bounding box center [421, 202] width 850 height 319
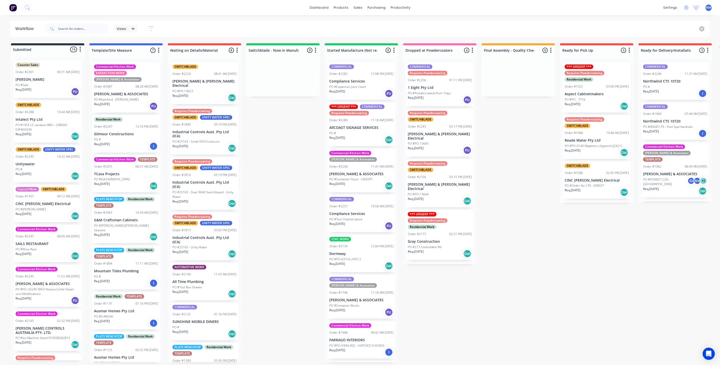
click at [271, 137] on div "Submitted 14 Status colour #273444 hex #273444 Save Cancel Summaries Total orde…" at bounding box center [421, 202] width 850 height 319
click at [268, 134] on div "Submitted 14 Status colour #273444 hex #273444 Save Cancel Summaries Total orde…" at bounding box center [421, 202] width 850 height 319
click at [264, 124] on div "Submitted 14 Status colour #273444 hex #273444 Save Cancel Summaries Total orde…" at bounding box center [421, 202] width 850 height 319
click at [264, 136] on div "Submitted 14 Status colour #273444 hex #273444 Save Cancel Summaries Total orde…" at bounding box center [421, 202] width 850 height 319
click at [291, 154] on div "Submitted 14 Status colour #273444 hex #273444 Save Cancel Summaries Total orde…" at bounding box center [421, 202] width 850 height 319
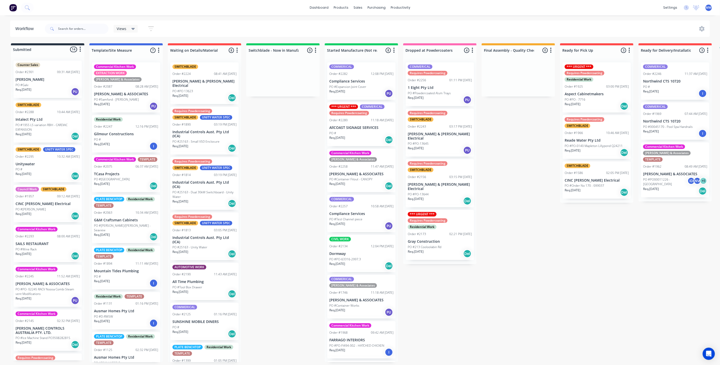
click at [291, 154] on div "Submitted 14 Status colour #273444 hex #273444 Save Cancel Summaries Total orde…" at bounding box center [421, 202] width 850 height 319
click at [554, 272] on div "Submitted 14 Status colour #273444 hex #273444 Save Cancel Summaries Total orde…" at bounding box center [421, 202] width 850 height 319
click at [709, 350] on div "Open Intercom Messenger" at bounding box center [710, 354] width 14 height 14
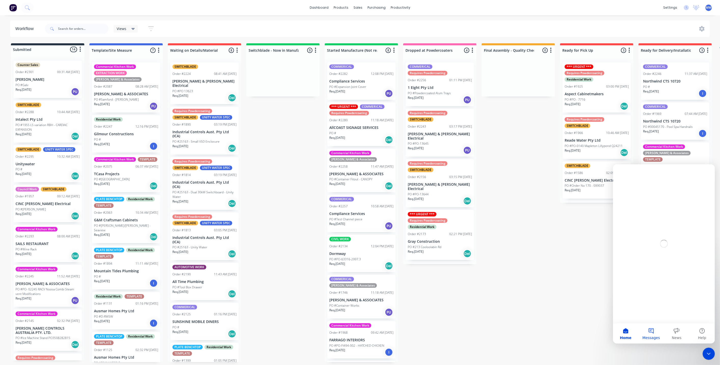
click at [652, 332] on button "Messages" at bounding box center [651, 333] width 25 height 20
click at [664, 312] on button "Ask a question" at bounding box center [664, 313] width 46 height 10
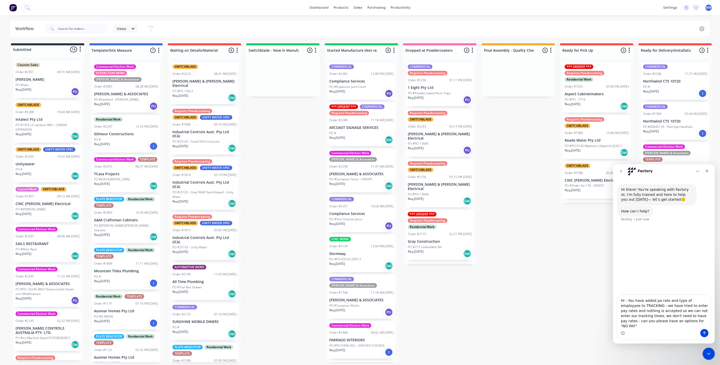
click at [678, 324] on textarea "Hi - You have added pa rate and type of employyee to TRACKING - we have tried t…" at bounding box center [663, 312] width 93 height 34
click at [646, 320] on textarea "Hi - You have added pa rate and type of employyee to TRACKING - we have tried t…" at bounding box center [663, 312] width 93 height 34
drag, startPoint x: 694, startPoint y: 322, endPoint x: 697, endPoint y: 325, distance: 4.2
click at [694, 321] on textarea "Hi - You have added pa rate and type of employyee to TRACKING - we have tried t…" at bounding box center [663, 312] width 93 height 34
click at [628, 320] on textarea "Hi - You have added pa rate and type of employyee to TRACKING - we have tried t…" at bounding box center [663, 312] width 93 height 34
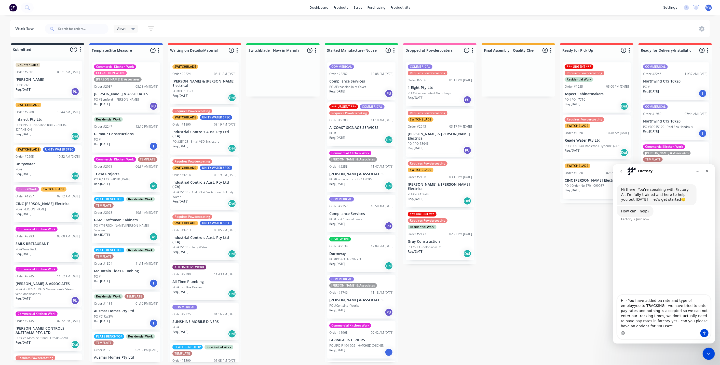
drag, startPoint x: 627, startPoint y: 324, endPoint x: 627, endPoint y: 321, distance: 2.6
type textarea "Hi - You have added pa rate and type of employee to TRACKING - we have tried to…"
click at [706, 331] on icon "Send a message…" at bounding box center [705, 333] width 4 height 4
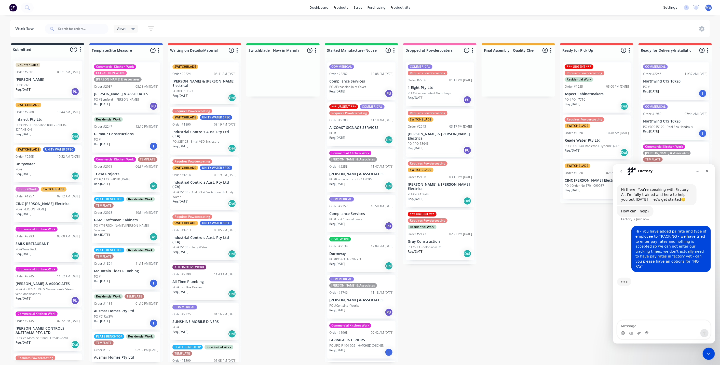
click at [504, 181] on div "Submitted 14 Status colour #273444 hex #273444 Save Cancel Summaries Total orde…" at bounding box center [421, 202] width 850 height 319
click at [706, 171] on icon "Close" at bounding box center [707, 171] width 4 height 4
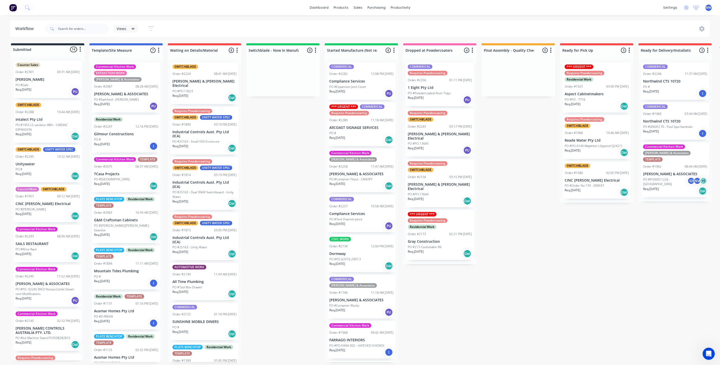
click at [542, 229] on div "Submitted 14 Status colour #273444 hex #273444 Save Cancel Summaries Total orde…" at bounding box center [421, 202] width 850 height 319
click at [256, 170] on div "Submitted 14 Status colour #273444 hex #273444 Save Cancel Summaries Total orde…" at bounding box center [421, 202] width 850 height 319
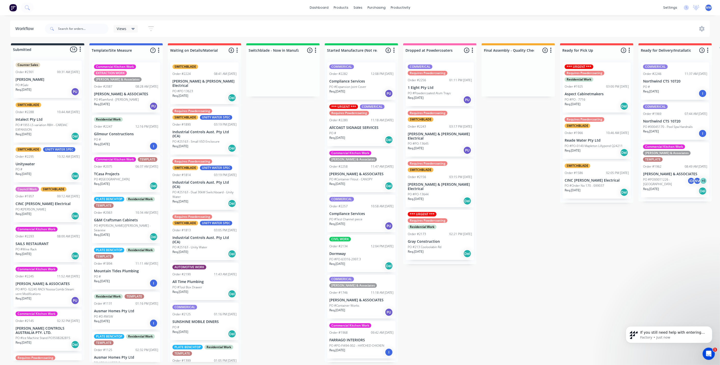
scroll to position [69, 0]
click at [268, 192] on div "Submitted 14 Status colour #273444 hex #273444 Save Cancel Summaries Total orde…" at bounding box center [421, 202] width 850 height 319
drag, startPoint x: 566, startPoint y: 284, endPoint x: 563, endPoint y: 282, distance: 3.3
click at [566, 283] on div "Submitted 14 Status colour #273444 hex #273444 Save Cancel Summaries Total orde…" at bounding box center [421, 202] width 850 height 319
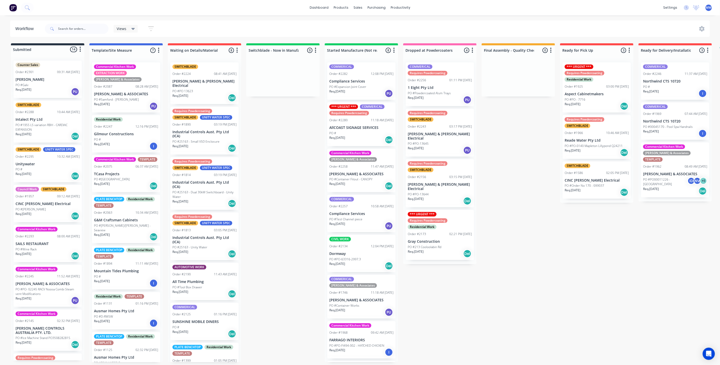
drag, startPoint x: 258, startPoint y: 142, endPoint x: 258, endPoint y: 137, distance: 5.4
click at [258, 137] on div "Submitted 14 Status colour #273444 hex #273444 Save Cancel Summaries Total orde…" at bounding box center [421, 202] width 850 height 319
click at [412, 33] on div "Planner" at bounding box center [408, 34] width 12 height 5
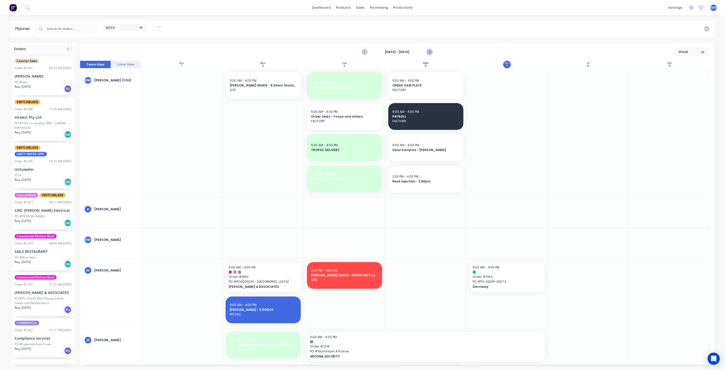
click at [430, 53] on icon "Next page" at bounding box center [429, 52] width 6 height 6
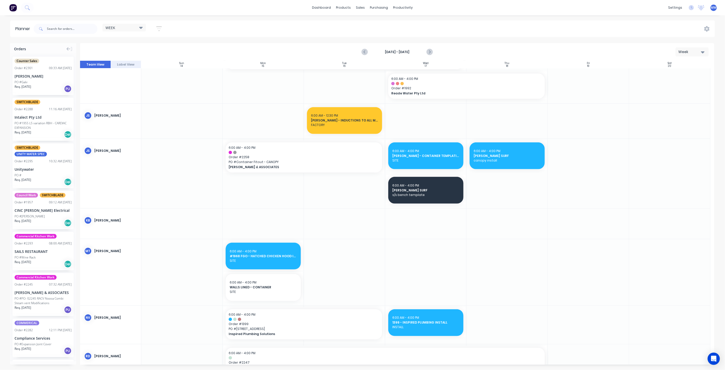
scroll to position [283, 0]
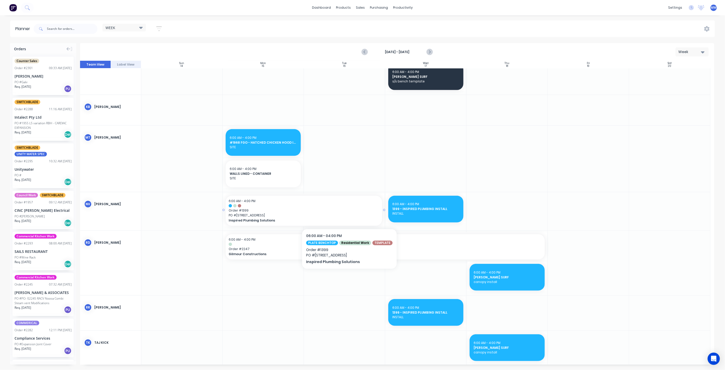
click at [347, 213] on span "PO # [STREET_ADDRESS]" at bounding box center [304, 215] width 150 height 5
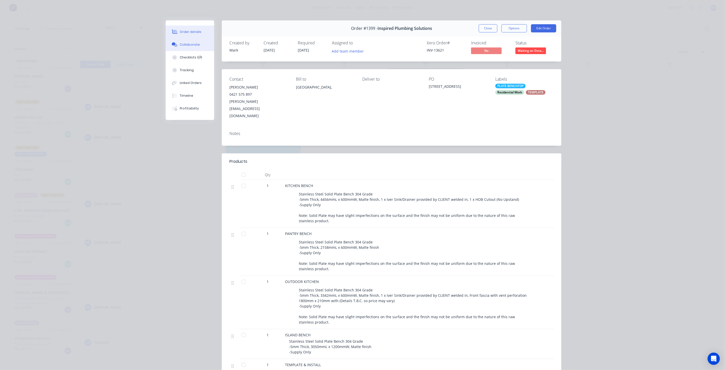
click at [184, 41] on button "Collaborate" at bounding box center [190, 44] width 48 height 13
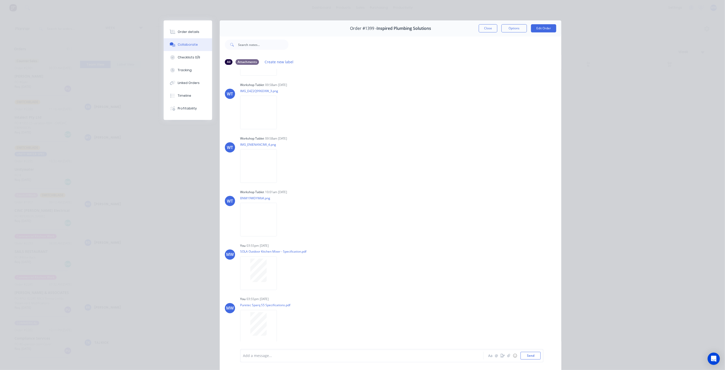
scroll to position [816, 0]
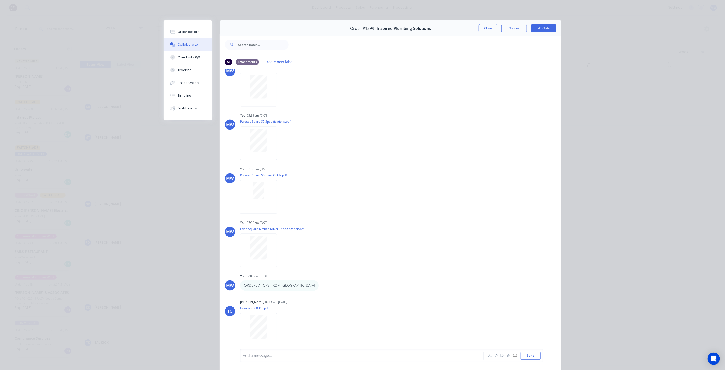
click at [485, 29] on button "Close" at bounding box center [488, 28] width 19 height 8
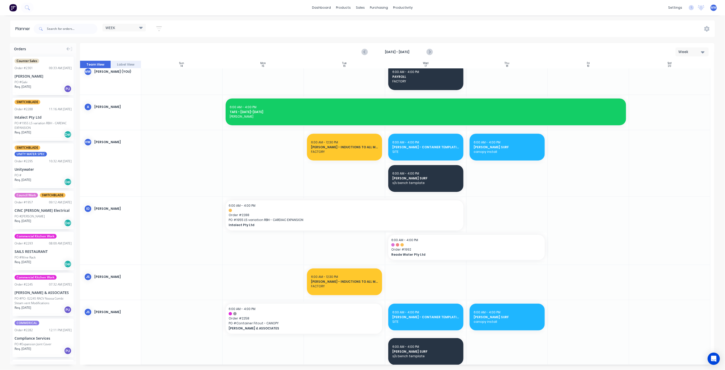
scroll to position [0, 0]
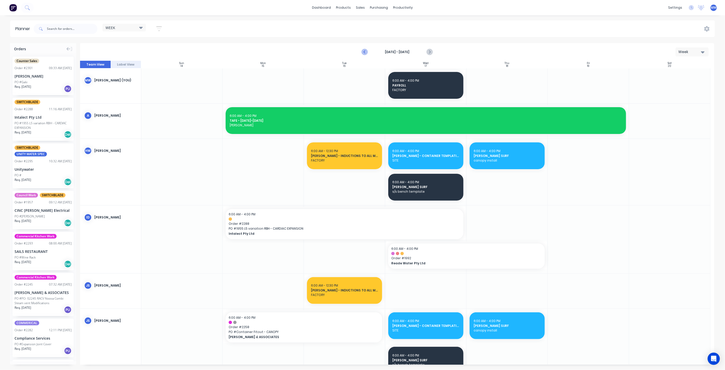
click at [365, 51] on icon "Previous page" at bounding box center [365, 52] width 6 height 6
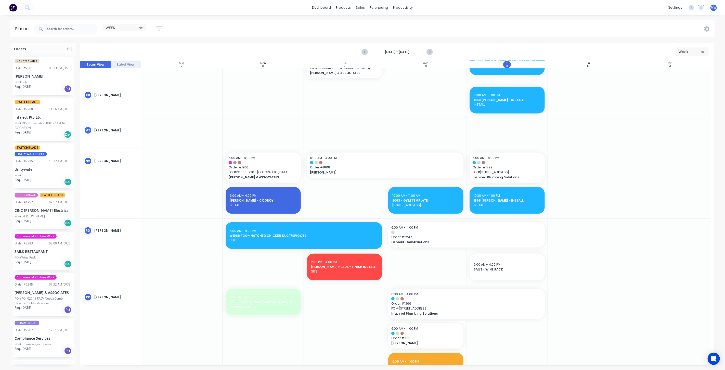
scroll to position [566, 0]
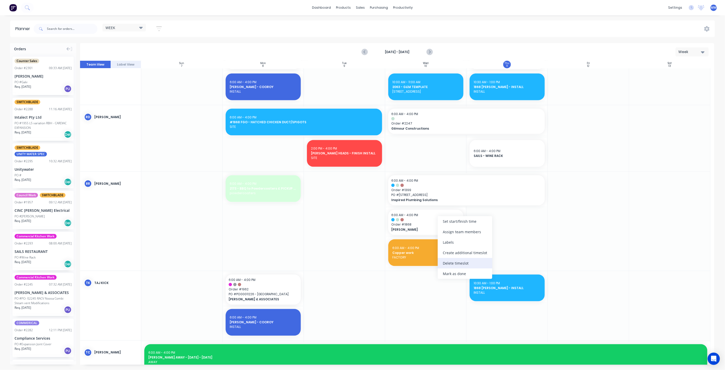
click at [456, 265] on div "Delete timeslot" at bounding box center [465, 263] width 55 height 10
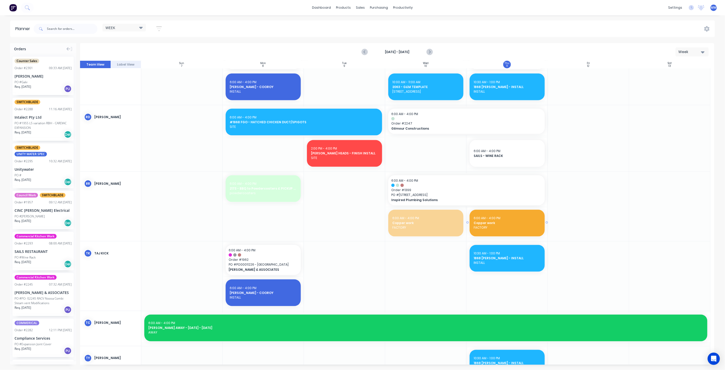
drag, startPoint x: 411, startPoint y: 225, endPoint x: 516, endPoint y: 222, distance: 105.5
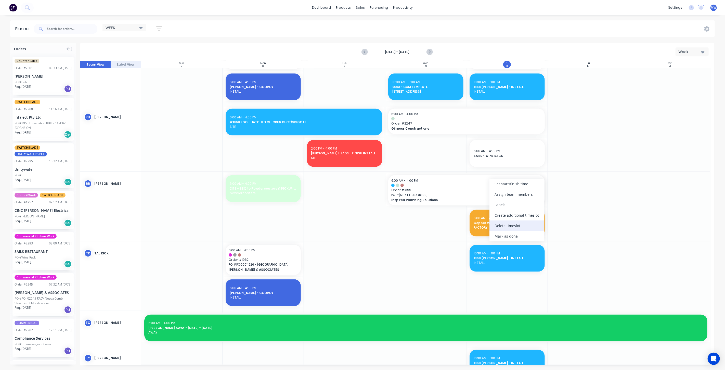
click at [513, 224] on div "Delete timeslot" at bounding box center [516, 225] width 55 height 10
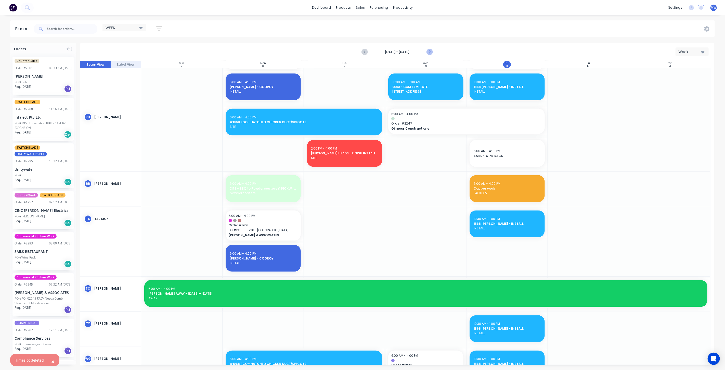
click at [429, 52] on icon "Next page" at bounding box center [429, 52] width 6 height 6
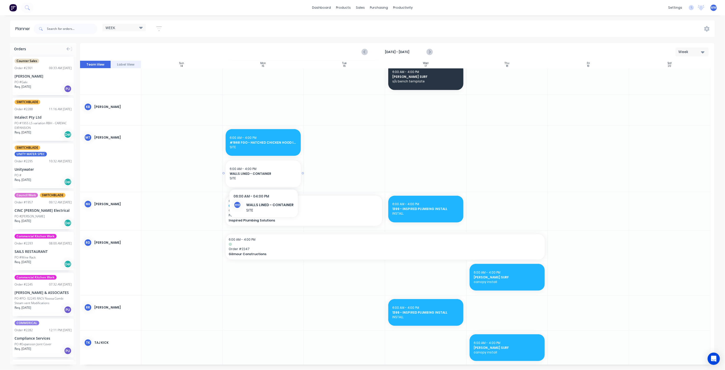
scroll to position [311, 0]
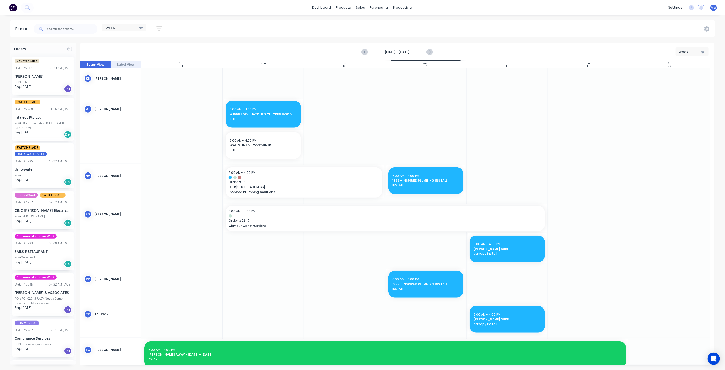
click at [226, 200] on div at bounding box center [262, 183] width 81 height 38
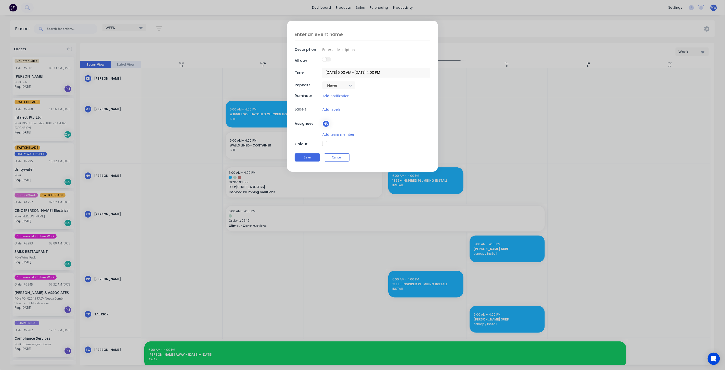
click at [318, 35] on textarea at bounding box center [363, 34] width 136 height 12
type textarea "T"
type textarea "x"
type textarea "TI"
type textarea "x"
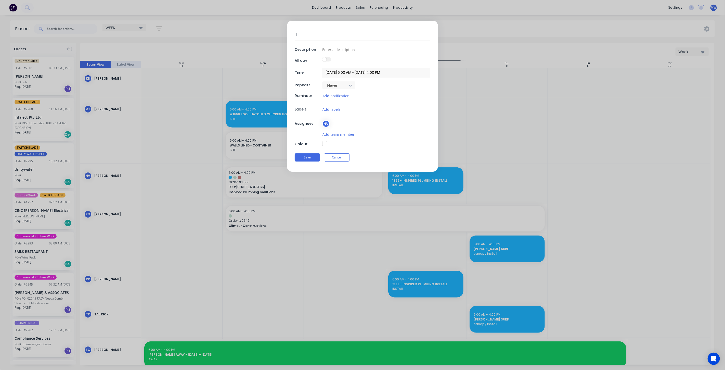
type textarea "TIN"
type textarea "x"
type textarea "TINY"
type textarea "x"
type textarea "TINY"
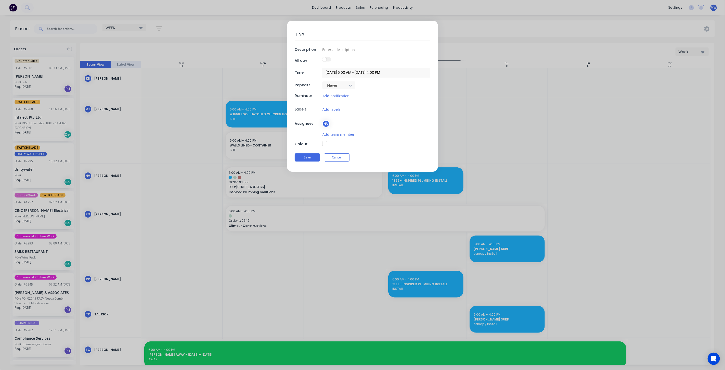
type textarea "x"
type textarea "TINY H"
type textarea "x"
type textarea "TINY HO"
type textarea "x"
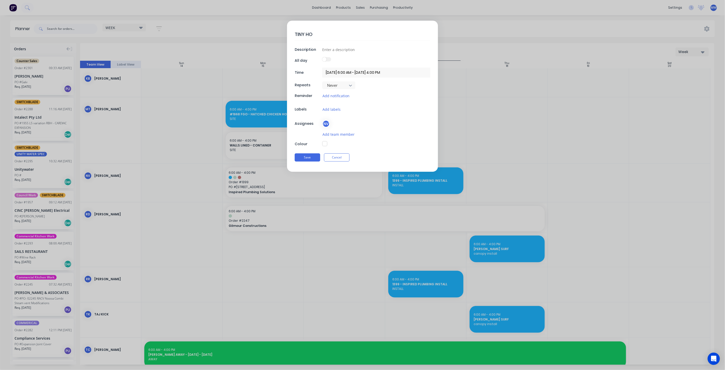
type textarea "TINY HOM"
type textarea "x"
type textarea "TINY HOME"
type textarea "x"
type textarea "TINY HOMES"
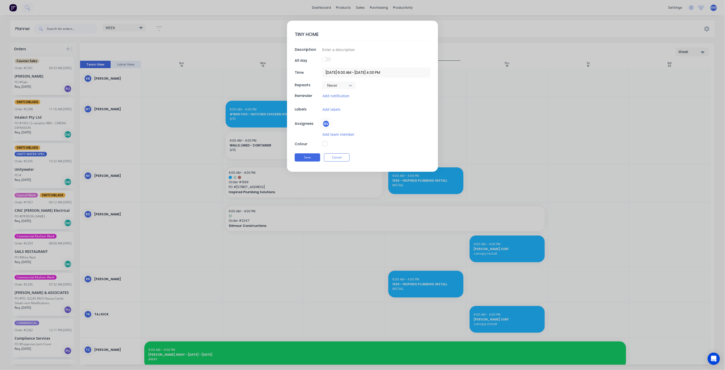
type textarea "x"
type textarea "TINY HOMES"
type textarea "x"
type textarea "TINY HOMES"
type textarea "x"
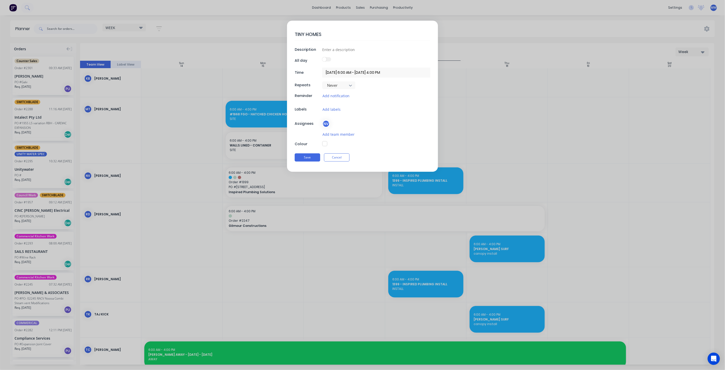
type textarea "TINY HOMES"
type textarea "x"
type textarea "TINY HOMES -"
type textarea "x"
type textarea "TINY HOMES -"
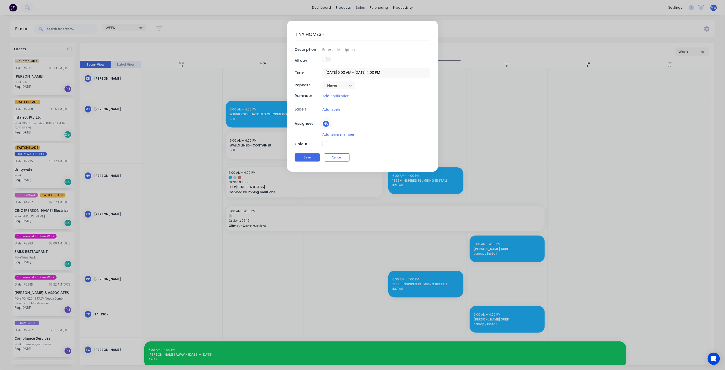
type textarea "x"
type textarea "TINY HOMES - S"
type textarea "x"
type textarea "TINY HOMES - SE"
type textarea "x"
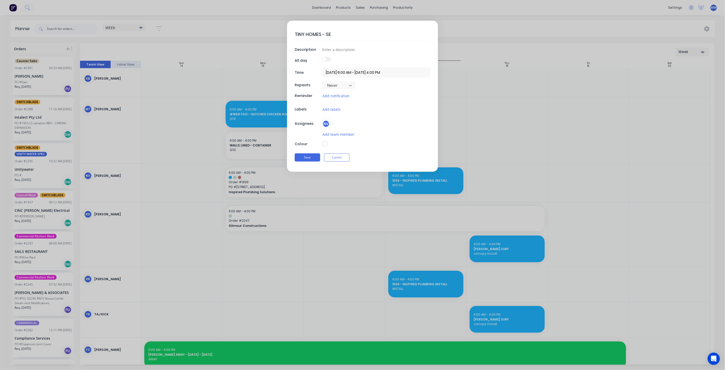
type textarea "TINY HOMES - SER"
type textarea "x"
type textarea "TINY HOMES - SERV"
type textarea "x"
type textarea "TINY HOMES - SERVE"
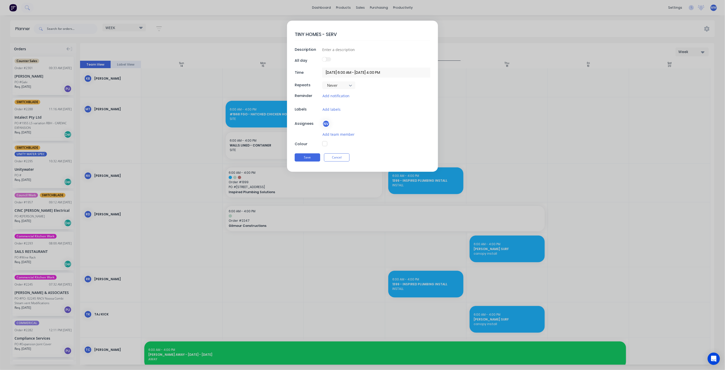
type textarea "x"
type textarea "TINY HOMES - SERVER"
type textarea "x"
type textarea "TINY HOMES - SERVERY"
type textarea "x"
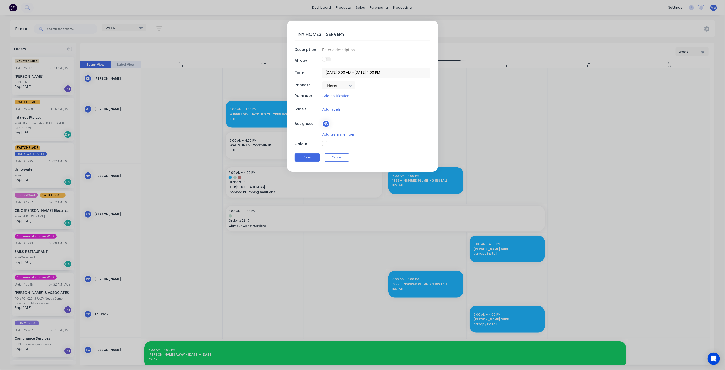
type textarea "TINY HOMES - SERVERY"
type textarea "x"
type textarea "TINY HOMES - SERVERY B"
type textarea "x"
type textarea "TINY HOMES - SERVERY BE"
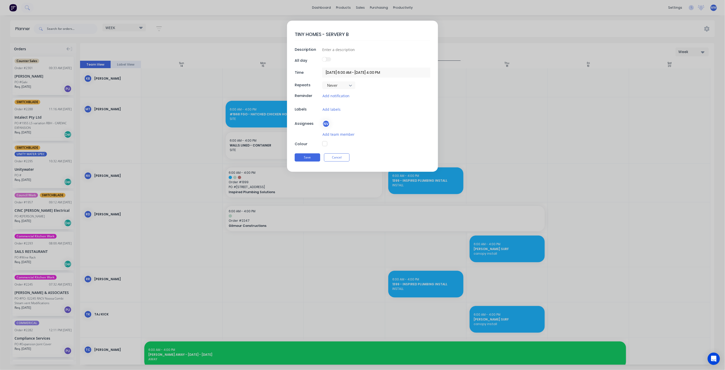
type textarea "x"
type textarea "TINY HOMES - SERVERY BEN"
type textarea "x"
type textarea "TINY HOMES - SERVERY BENC"
type textarea "x"
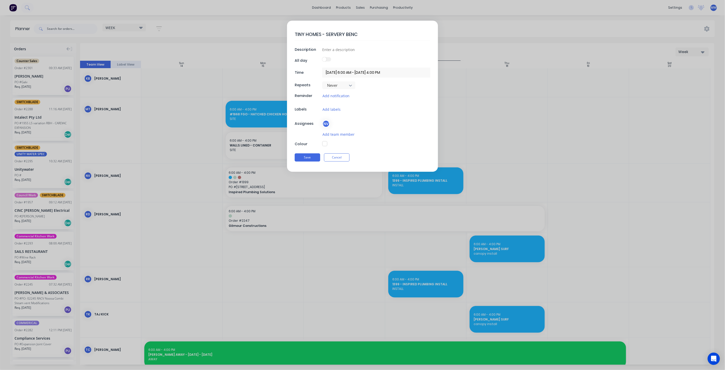
type textarea "TINY HOMES - SERVERY BENCH"
type textarea "x"
type textarea "TINY HOMES - SERVERY BENCH"
type textarea "x"
type textarea "TINY HOMES - SERVERY BENCH P"
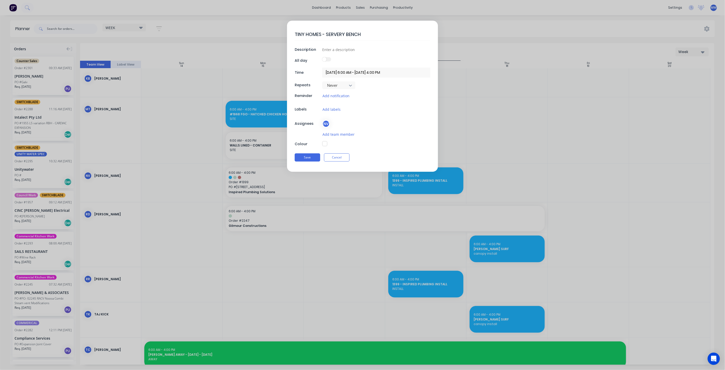
type textarea "x"
type textarea "TINY HOMES - SERVERY BENCH PO"
type textarea "x"
type textarea "TINY HOMES - SERVERY BENCH POL"
type textarea "x"
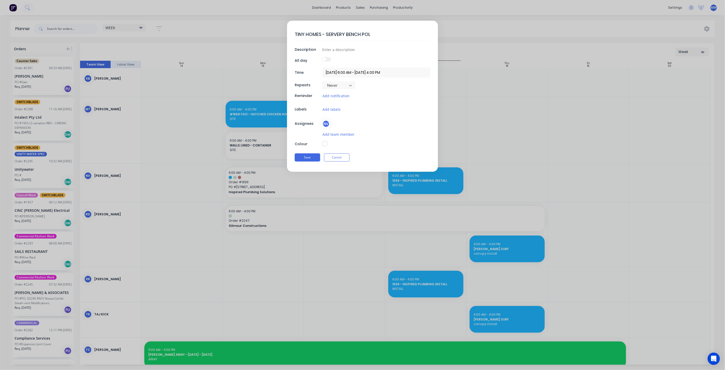
type textarea "TINY HOMES - SERVERY BENCH POLI"
type textarea "x"
type textarea "TINY HOMES - SERVERY BENCH POLIS"
type textarea "x"
type textarea "TINY HOMES - SERVERY BENCH POLISH"
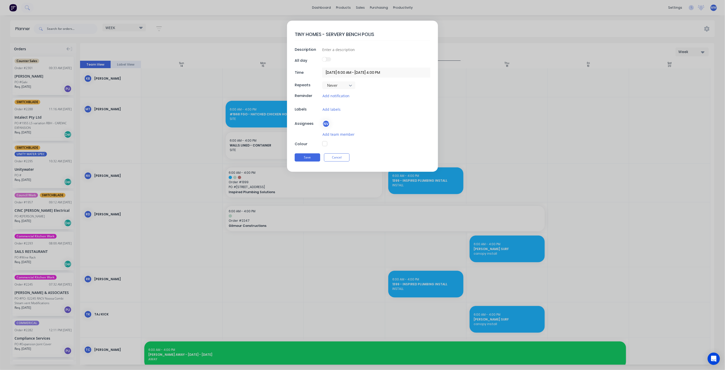
type textarea "x"
type textarea "TINY HOMES - SERVERY BENCH POLISH"
click at [308, 157] on button "Save" at bounding box center [307, 157] width 25 height 8
type textarea "x"
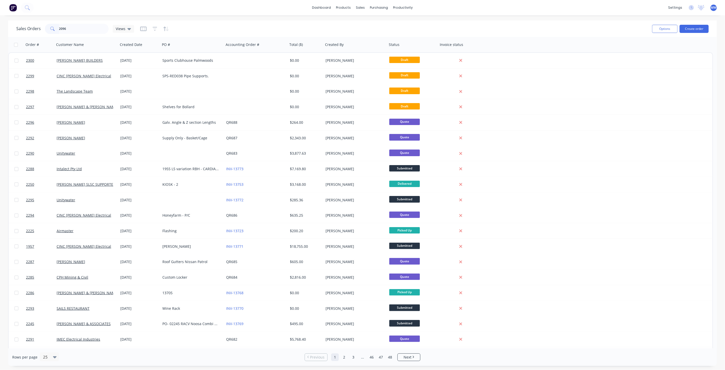
type input "2096"
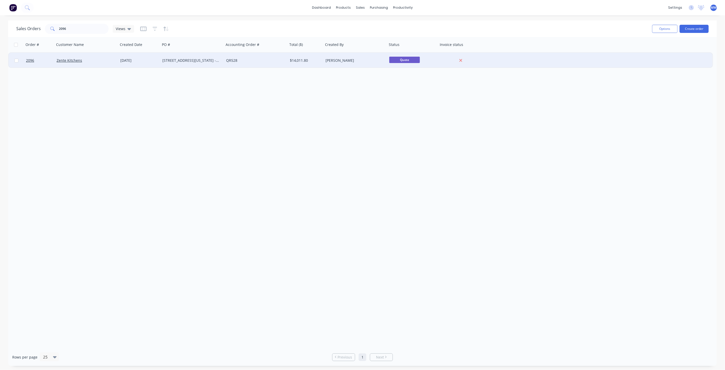
click at [176, 67] on div "[STREET_ADDRESS][US_STATE] - Home View Builders" at bounding box center [192, 60] width 64 height 15
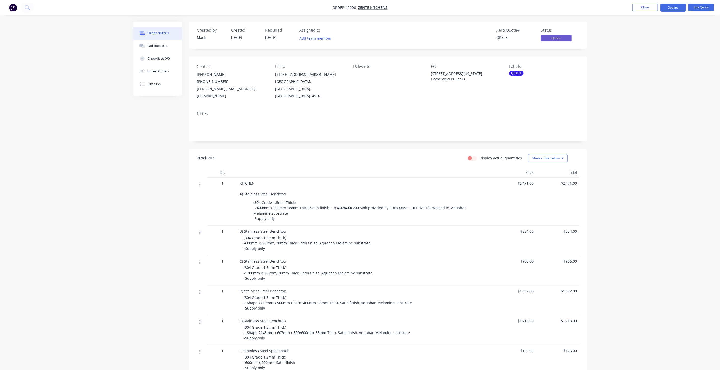
drag, startPoint x: 704, startPoint y: 47, endPoint x: 708, endPoint y: 13, distance: 34.0
click at [704, 46] on div "Order details Collaborate Checklists 0/0 Linked Orders Timeline Order details C…" at bounding box center [360, 268] width 720 height 536
click at [706, 8] on button "Edit Quote" at bounding box center [701, 8] width 25 height 8
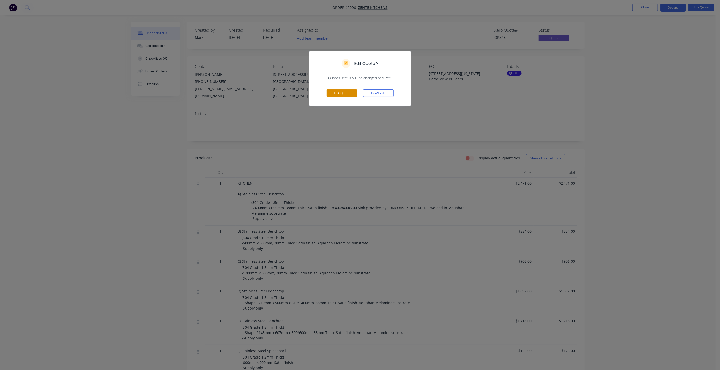
click at [344, 93] on button "Edit Quote" at bounding box center [342, 93] width 31 height 8
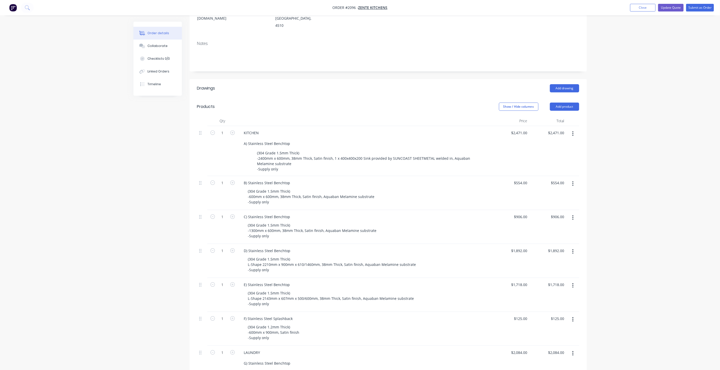
scroll to position [113, 0]
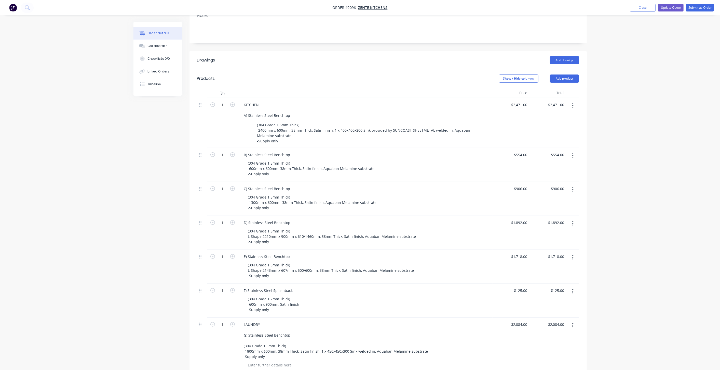
click at [614, 153] on div "Order details Collaborate Checklists 0/0 Linked Orders Timeline Order details C…" at bounding box center [360, 217] width 720 height 660
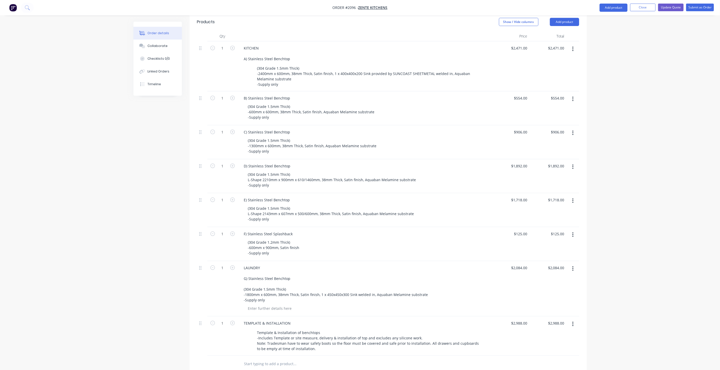
scroll to position [226, 0]
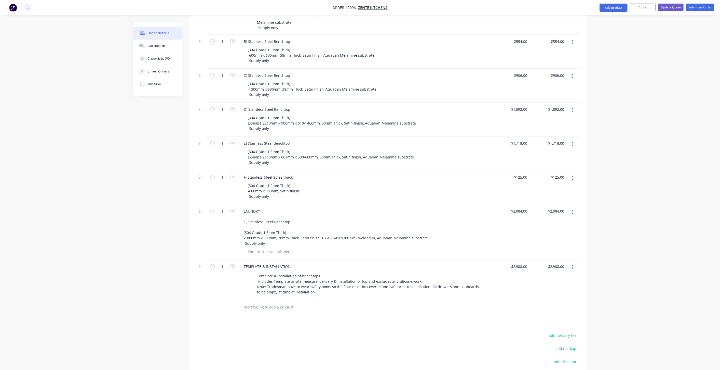
click at [573, 209] on icon "button" at bounding box center [573, 212] width 1 height 6
click at [568, 252] on div "Delete" at bounding box center [555, 255] width 39 height 7
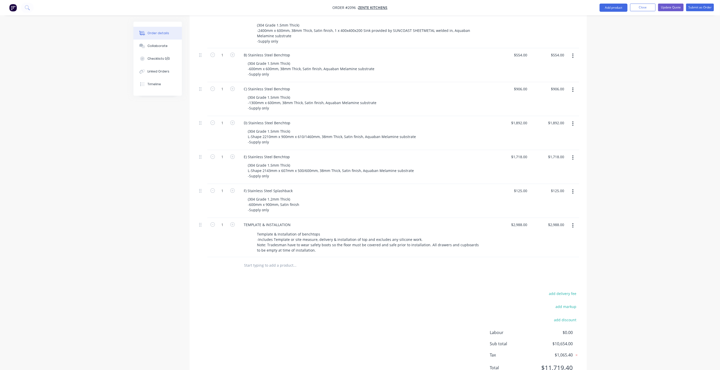
scroll to position [156, 0]
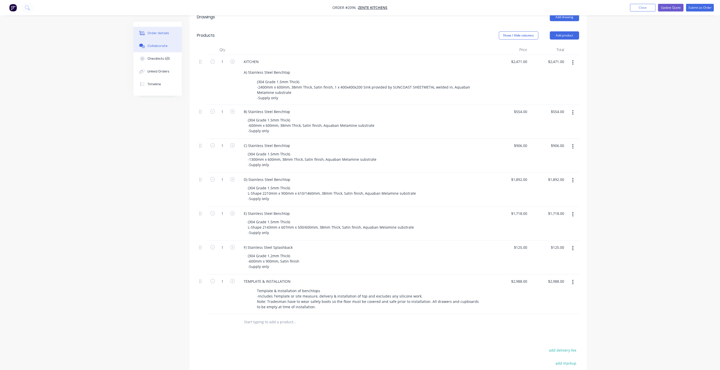
click at [159, 49] on button "Collaborate" at bounding box center [158, 45] width 48 height 13
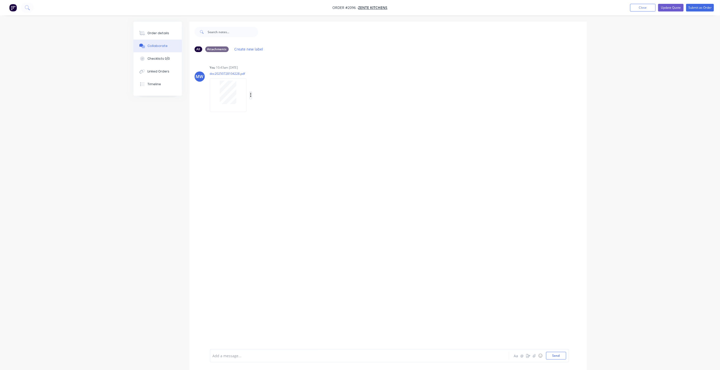
click at [250, 96] on button "button" at bounding box center [251, 94] width 2 height 7
click at [341, 96] on div "You 10:43am [DATE] doc20250728104228.pdf Labels Download Delete" at bounding box center [289, 87] width 159 height 46
click at [155, 33] on div "Order details" at bounding box center [159, 33] width 22 height 5
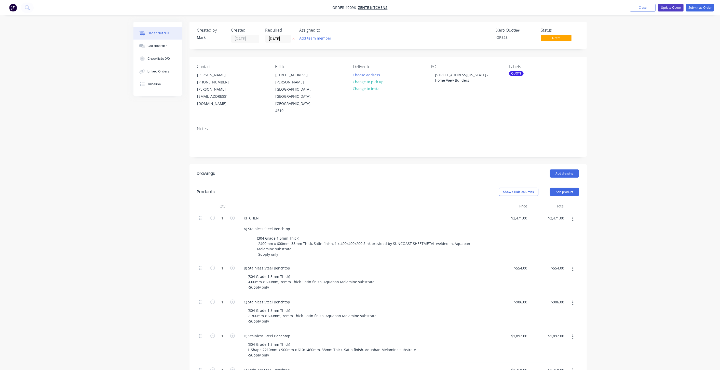
click at [673, 7] on button "Update Quote" at bounding box center [670, 8] width 25 height 8
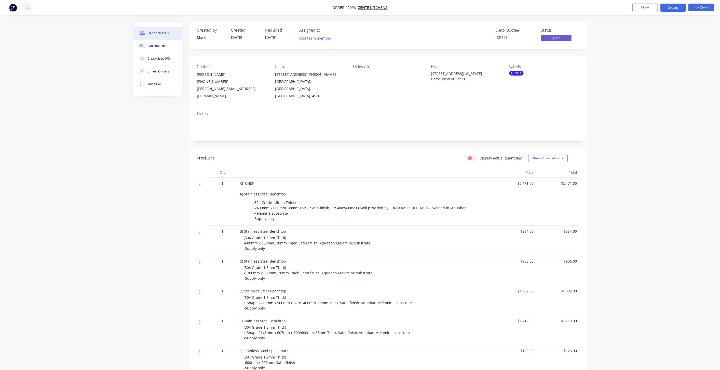
click at [649, 67] on div "Order details Collaborate Checklists 0/0 Linked Orders Timeline Order details C…" at bounding box center [360, 245] width 720 height 491
click at [643, 7] on button "Close" at bounding box center [645, 8] width 25 height 8
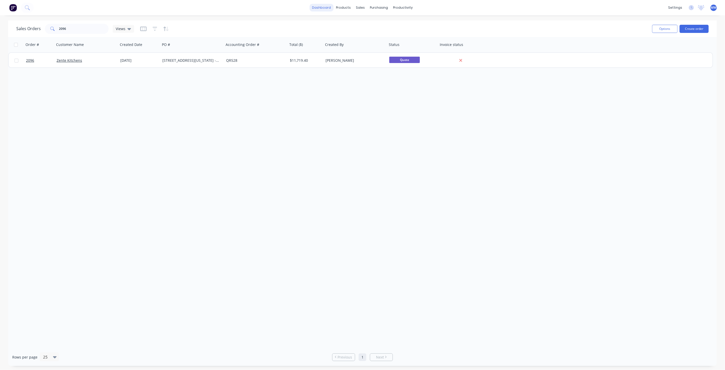
click at [323, 7] on link "dashboard" at bounding box center [322, 8] width 24 height 8
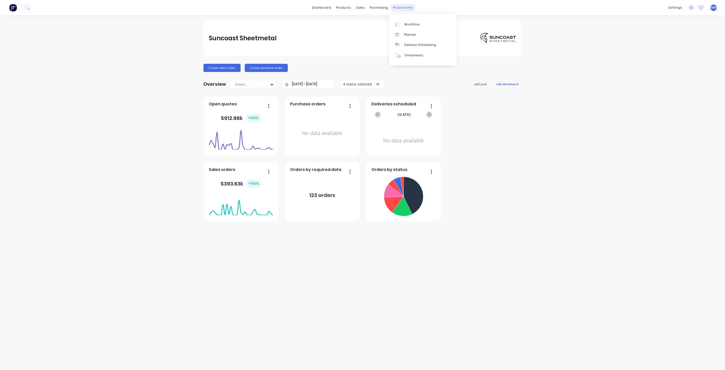
click at [403, 7] on div "productivity" at bounding box center [403, 8] width 25 height 8
click at [364, 7] on div "sales" at bounding box center [360, 8] width 14 height 8
click at [379, 27] on link "Sales Orders" at bounding box center [388, 24] width 68 height 10
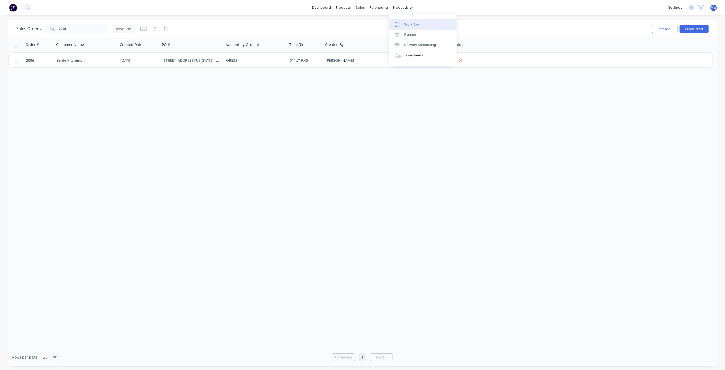
click at [410, 24] on div "Workflow" at bounding box center [411, 24] width 15 height 5
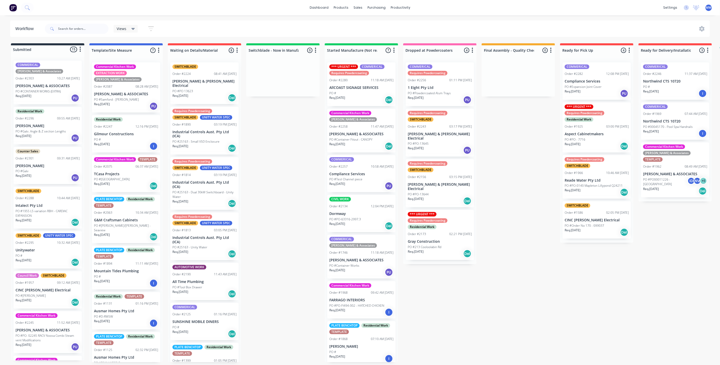
click at [190, 81] on p "[PERSON_NAME] & [PERSON_NAME] Electrical" at bounding box center [205, 83] width 64 height 9
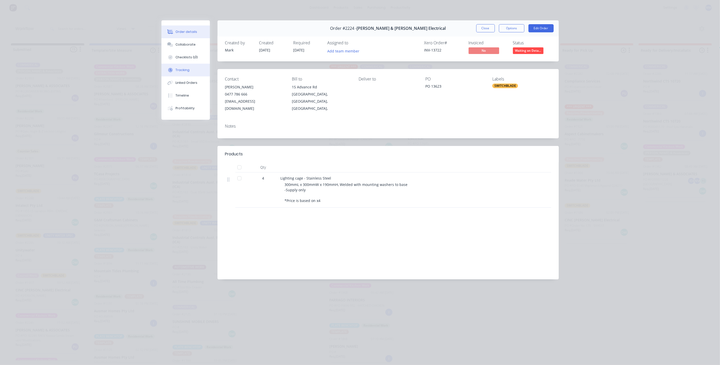
click at [187, 68] on div "Tracking" at bounding box center [183, 70] width 14 height 5
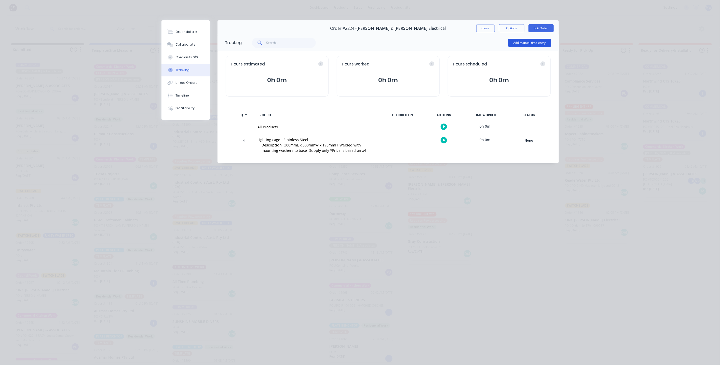
click at [534, 46] on button "Add manual time entry" at bounding box center [529, 43] width 43 height 8
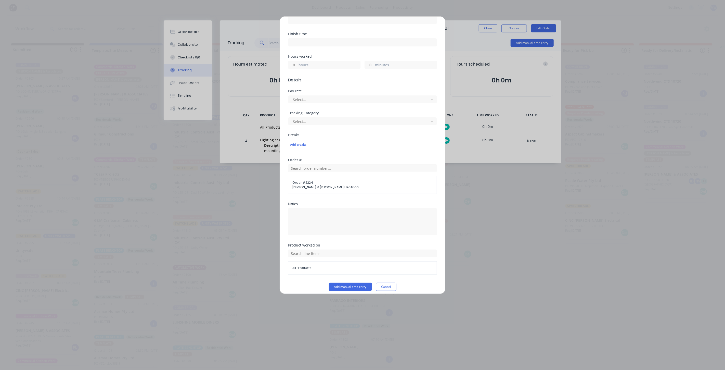
scroll to position [28, 0]
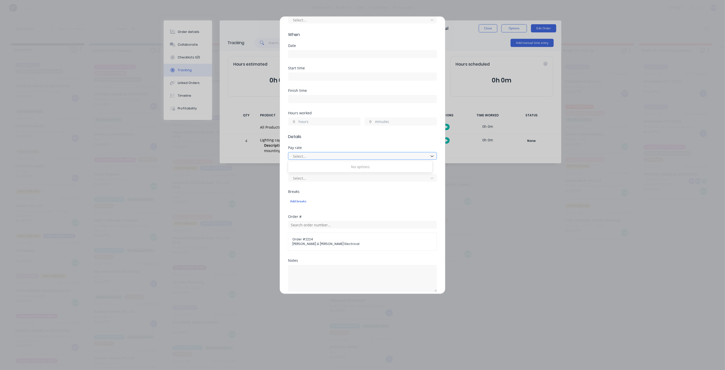
click at [398, 154] on div at bounding box center [359, 156] width 134 height 6
click at [360, 165] on div "No options" at bounding box center [360, 166] width 144 height 9
click at [329, 339] on button "Add manual time entry" at bounding box center [350, 343] width 43 height 8
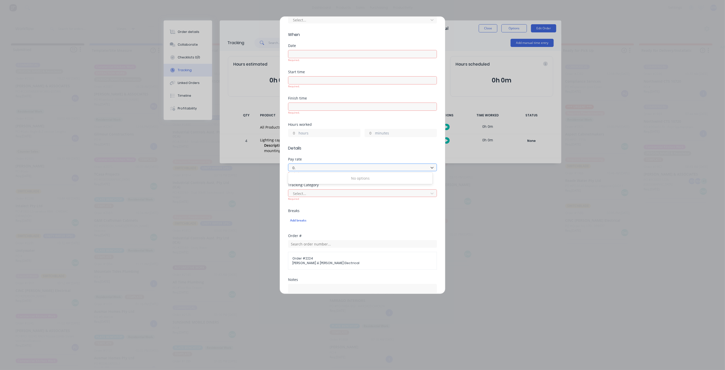
type input "0"
type input "1"
click at [329, 358] on button "Add manual time entry" at bounding box center [350, 362] width 43 height 8
click at [349, 228] on div "Breaks Add breaks" at bounding box center [362, 221] width 149 height 25
click at [353, 166] on div at bounding box center [359, 167] width 134 height 6
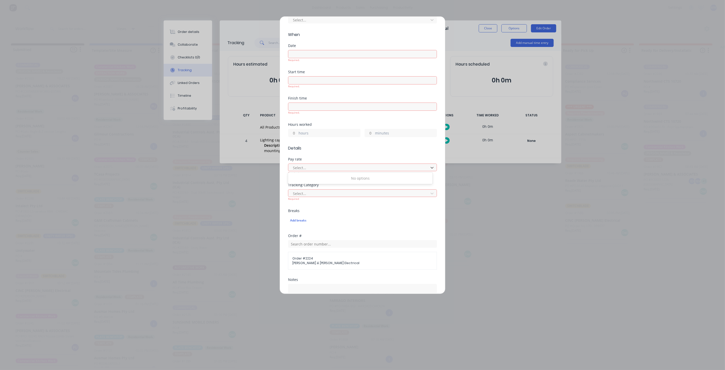
click at [360, 178] on div "No options" at bounding box center [360, 177] width 144 height 9
click at [361, 167] on div at bounding box center [359, 167] width 134 height 6
click at [361, 188] on div "4 results available. Use Up and Down to choose options, press Enter to select t…" at bounding box center [362, 194] width 149 height 13
click at [361, 233] on div "Salesperson / Mark Warren" at bounding box center [360, 231] width 144 height 9
click at [350, 166] on div at bounding box center [359, 167] width 134 height 6
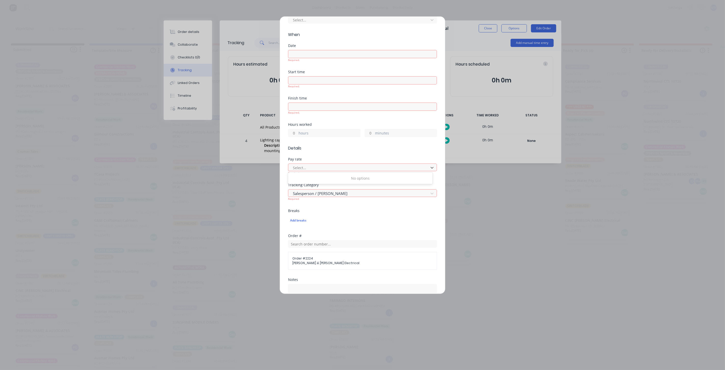
click at [351, 179] on div "No options" at bounding box center [360, 177] width 144 height 9
click at [349, 166] on div at bounding box center [359, 167] width 134 height 6
type input "$50"
click at [329, 358] on button "Add manual time entry" at bounding box center [350, 362] width 43 height 8
click at [378, 212] on div "Add breaks" at bounding box center [362, 216] width 149 height 11
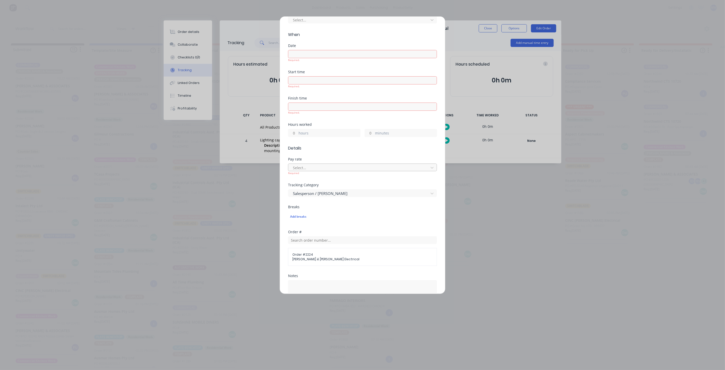
click at [385, 166] on div at bounding box center [359, 167] width 134 height 6
click at [374, 180] on div "No options" at bounding box center [360, 177] width 144 height 9
click at [380, 149] on span "Details" at bounding box center [362, 148] width 149 height 6
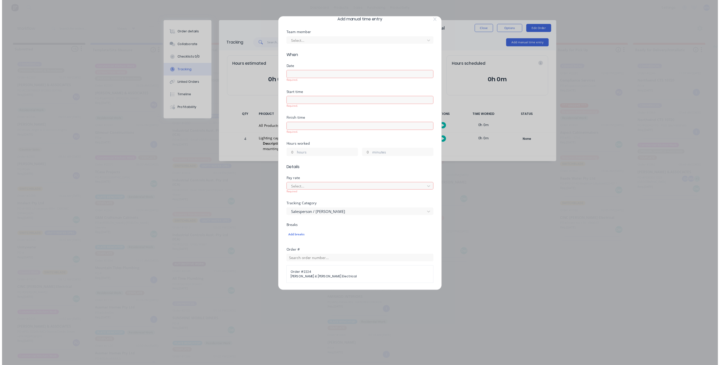
scroll to position [0, 0]
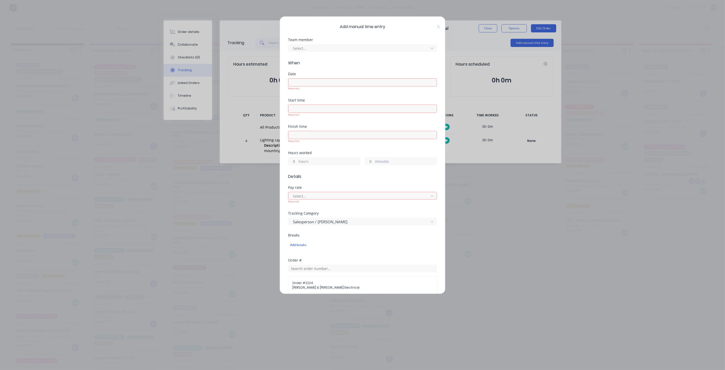
drag, startPoint x: 433, startPoint y: 27, endPoint x: 430, endPoint y: 30, distance: 4.9
click at [437, 27] on icon at bounding box center [438, 27] width 3 height 4
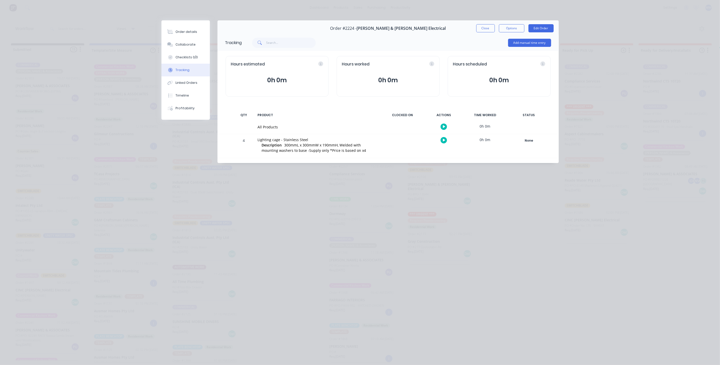
drag, startPoint x: 227, startPoint y: 269, endPoint x: 262, endPoint y: 279, distance: 36.0
click at [227, 269] on div "Order details Collaborate Checklists 0/0 Tracking Linked Orders Timeline Profit…" at bounding box center [360, 182] width 720 height 365
click at [489, 27] on button "Close" at bounding box center [486, 28] width 19 height 8
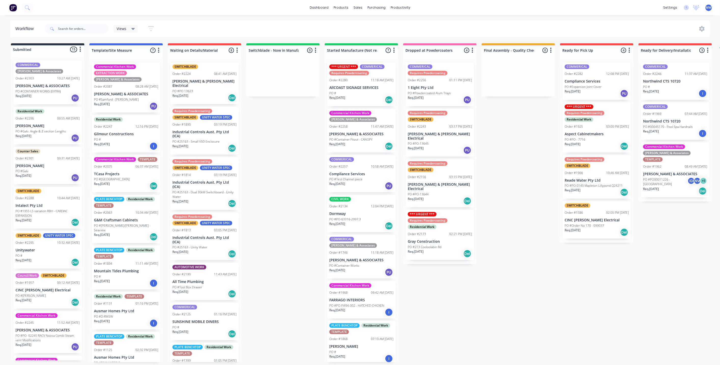
drag, startPoint x: 468, startPoint y: 281, endPoint x: 444, endPoint y: 248, distance: 40.8
click at [466, 280] on div "Submitted 15 Status colour #273444 hex #273444 Save Cancel Summaries Total orde…" at bounding box center [421, 202] width 850 height 319
